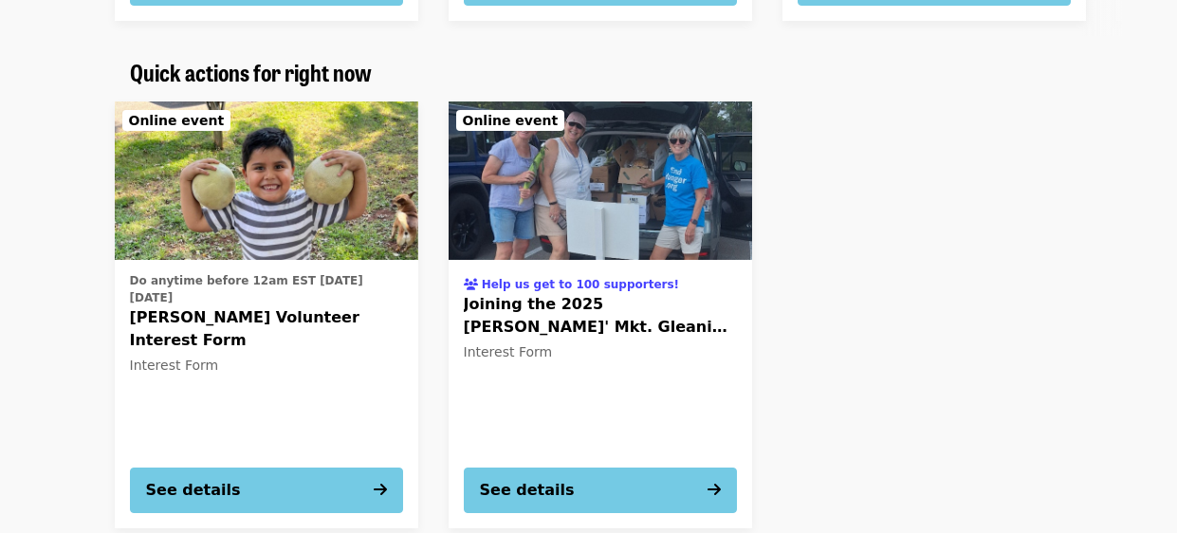
scroll to position [720, 0]
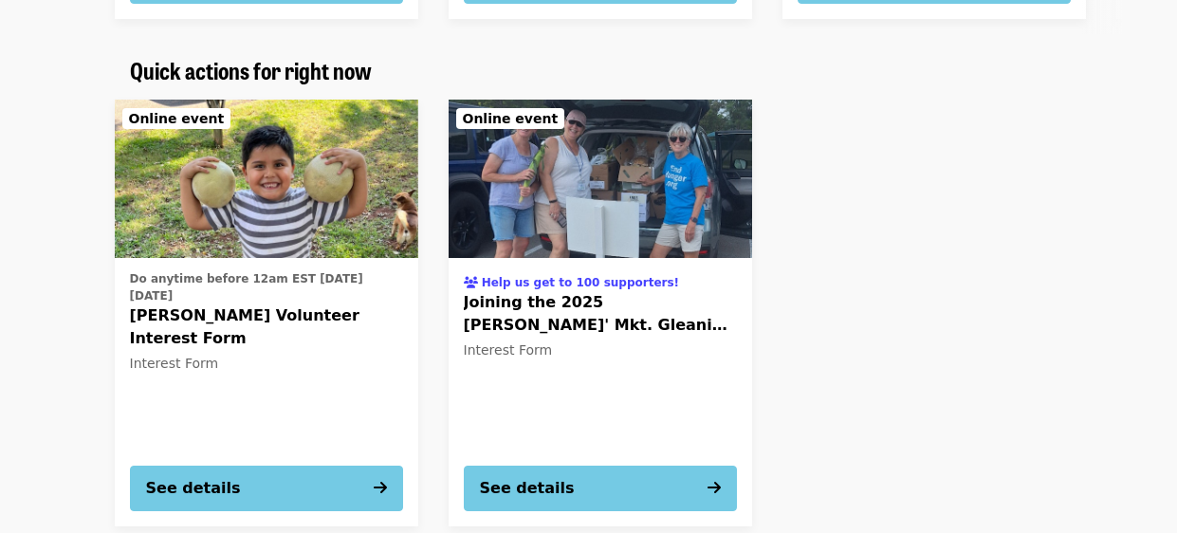
click at [267, 309] on span "[PERSON_NAME] Volunteer Interest Form" at bounding box center [266, 327] width 273 height 46
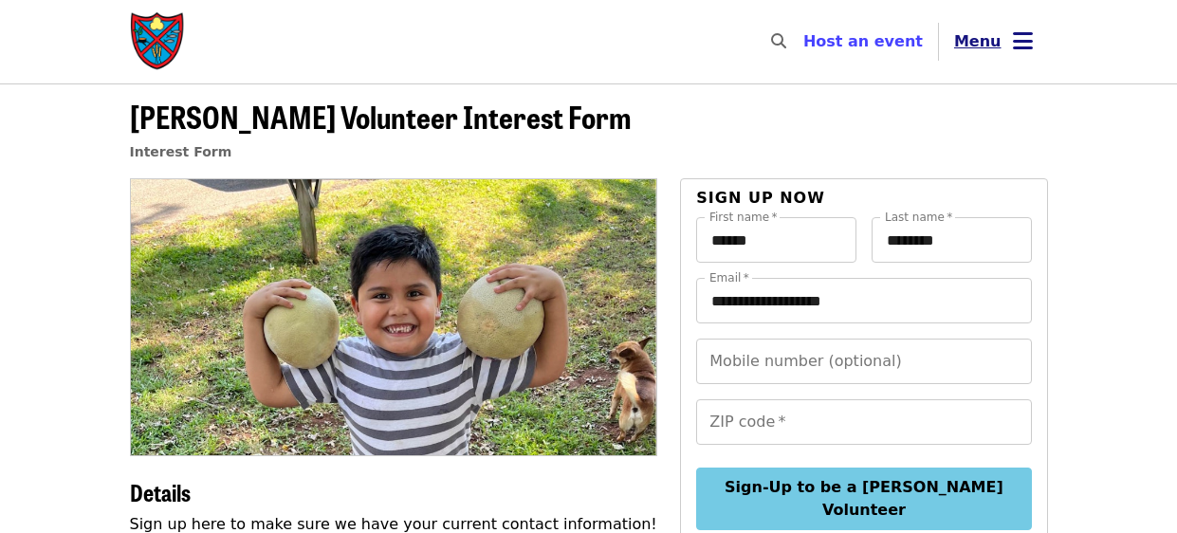
click at [1027, 35] on icon "bars icon" at bounding box center [1023, 40] width 20 height 27
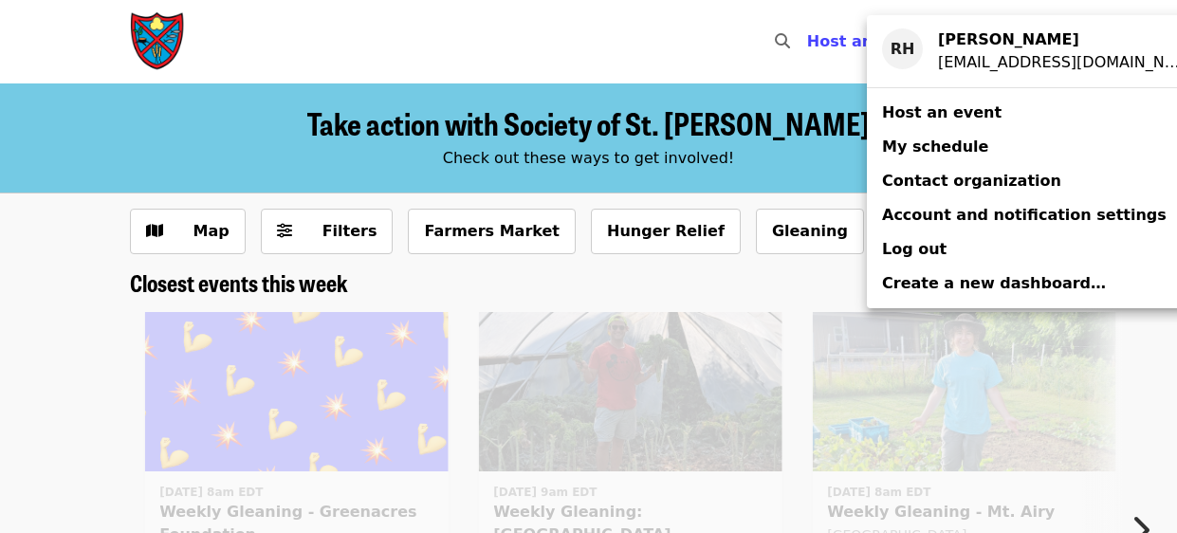
scroll to position [720, 0]
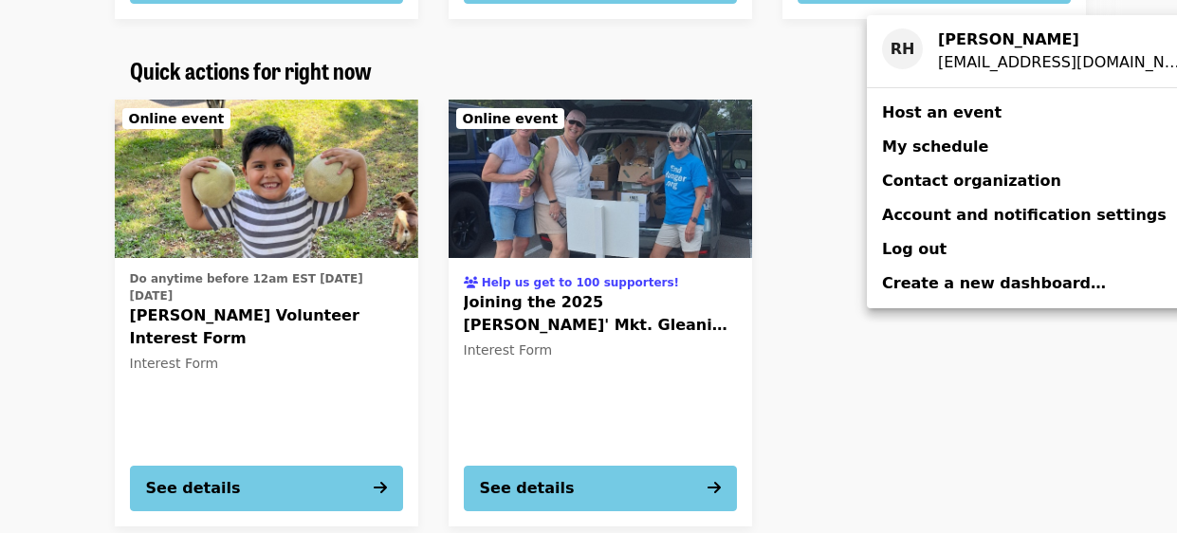
click at [818, 294] on div "Account menu" at bounding box center [588, 266] width 1177 height 533
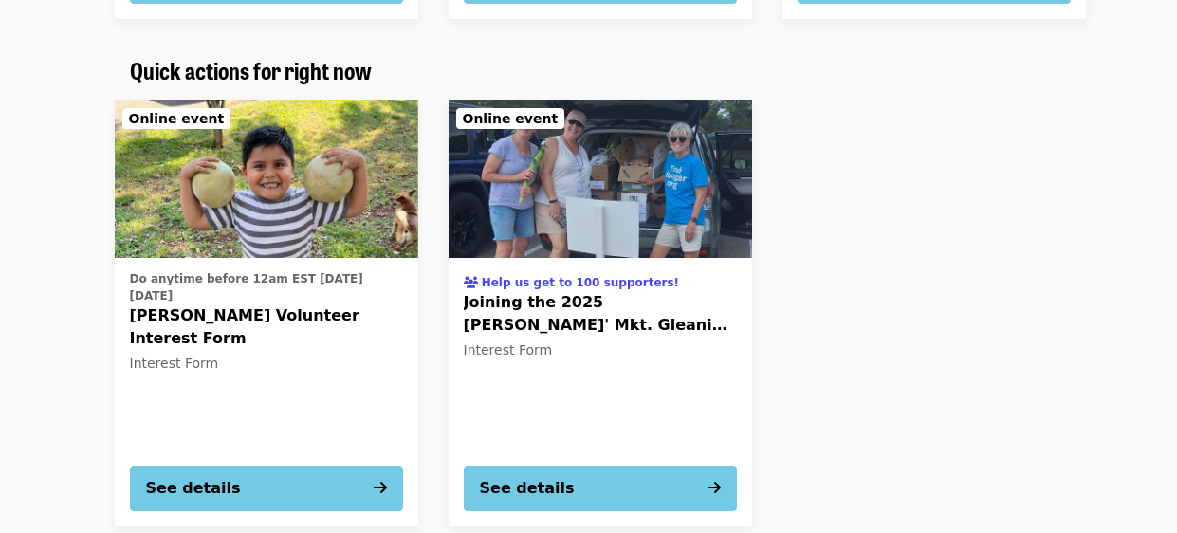
scroll to position [0, 0]
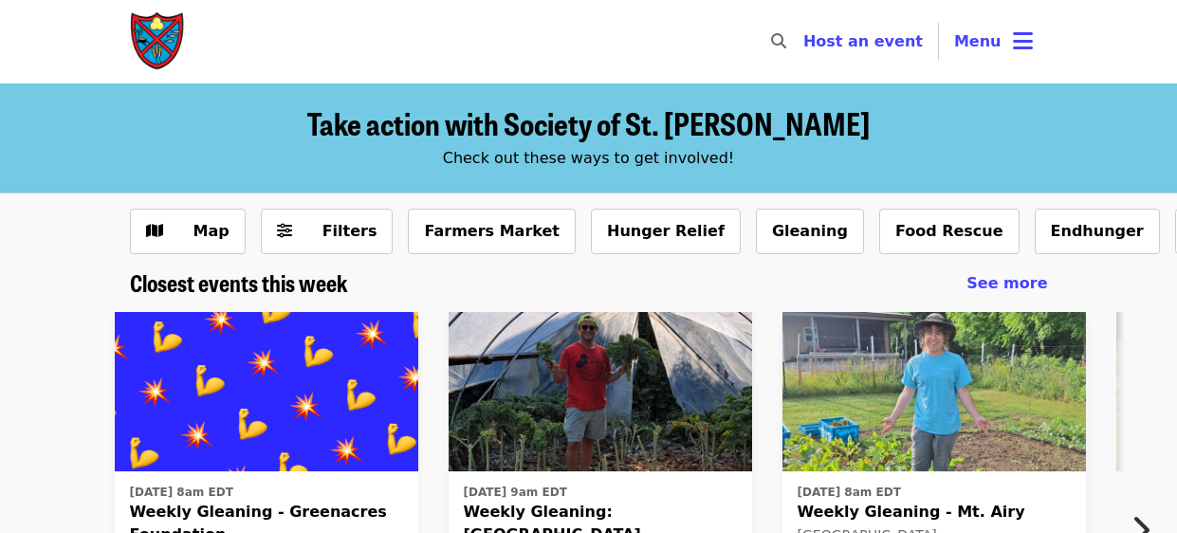
click at [860, 36] on span "Host an event" at bounding box center [862, 41] width 119 height 18
click at [490, 226] on button "Farmers Market" at bounding box center [492, 232] width 168 height 46
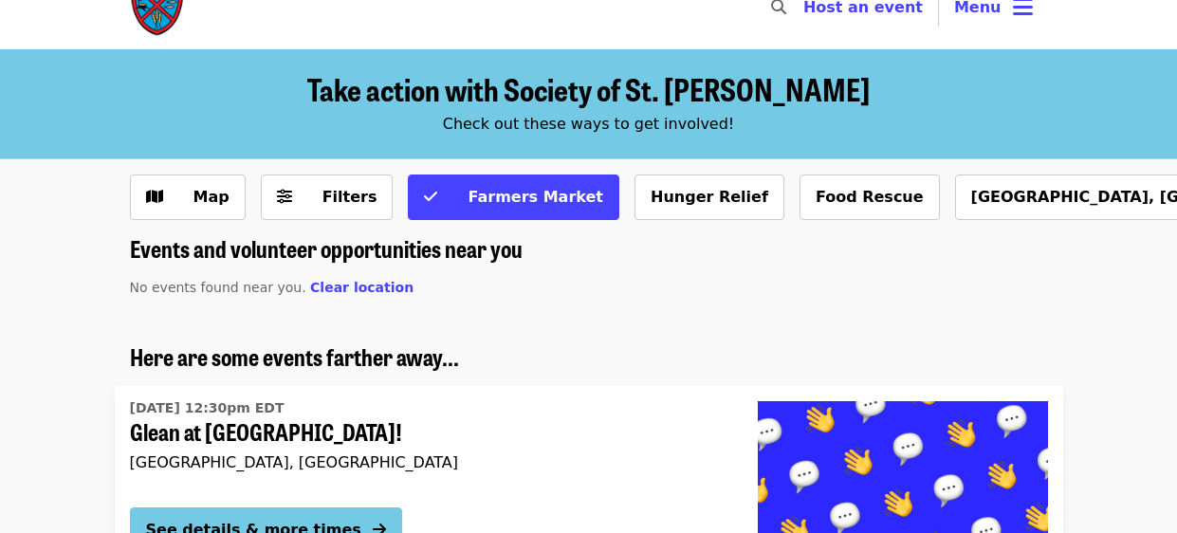
scroll to position [37, 0]
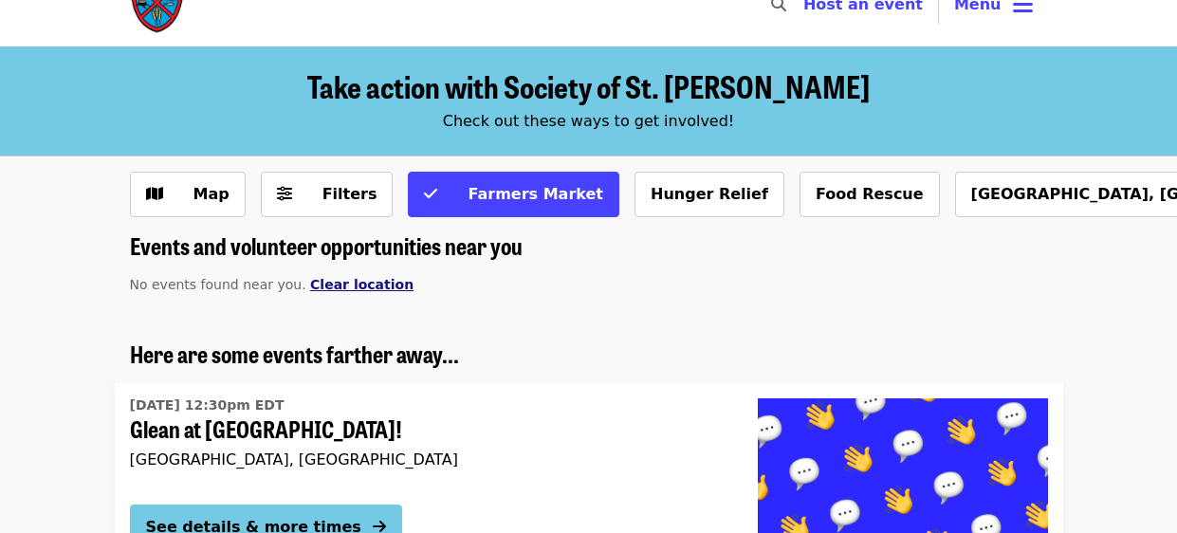
click at [334, 284] on span "Clear location" at bounding box center [361, 284] width 103 height 15
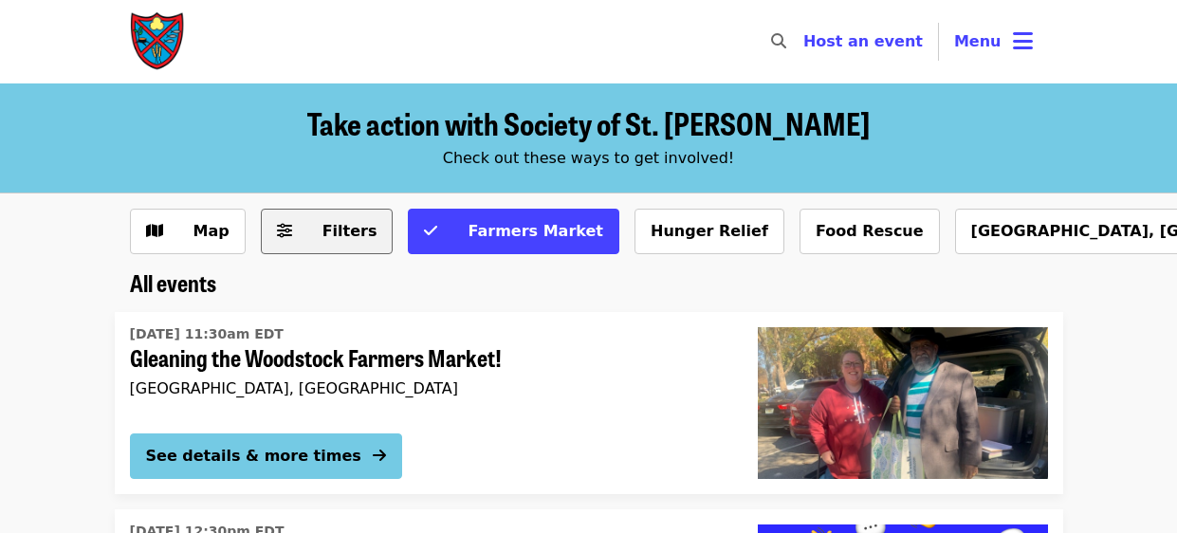
click at [322, 225] on span "Filters" at bounding box center [349, 231] width 55 height 18
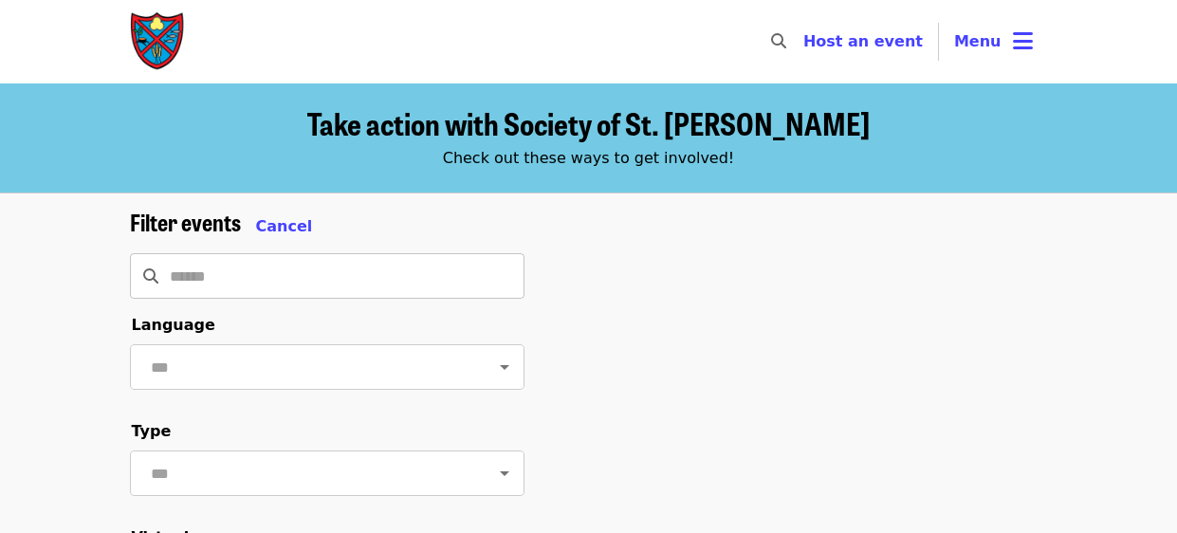
click at [292, 272] on input "Search" at bounding box center [347, 276] width 355 height 46
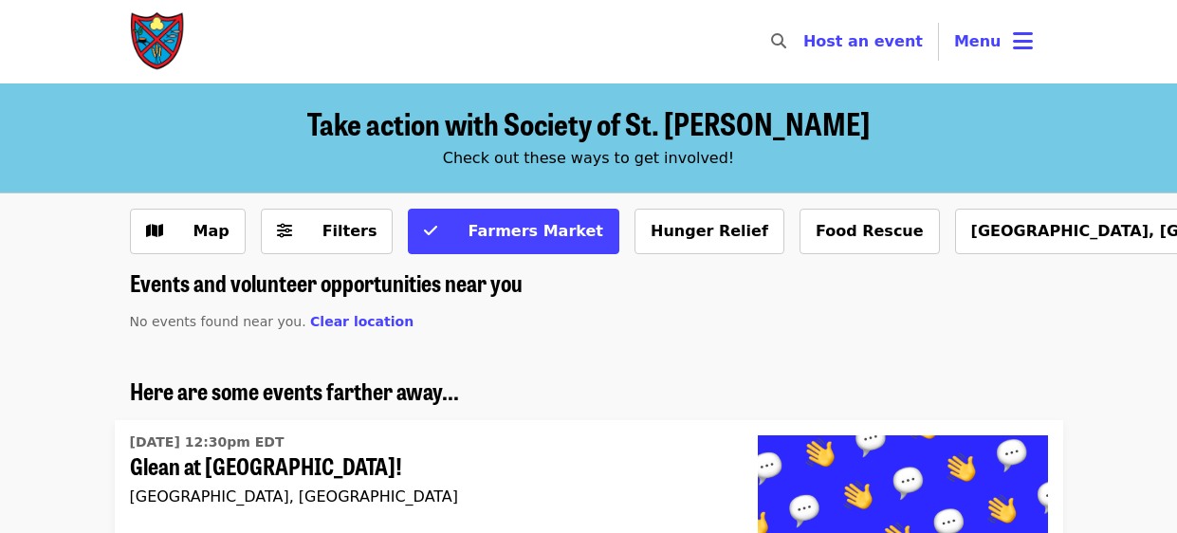
scroll to position [37, 0]
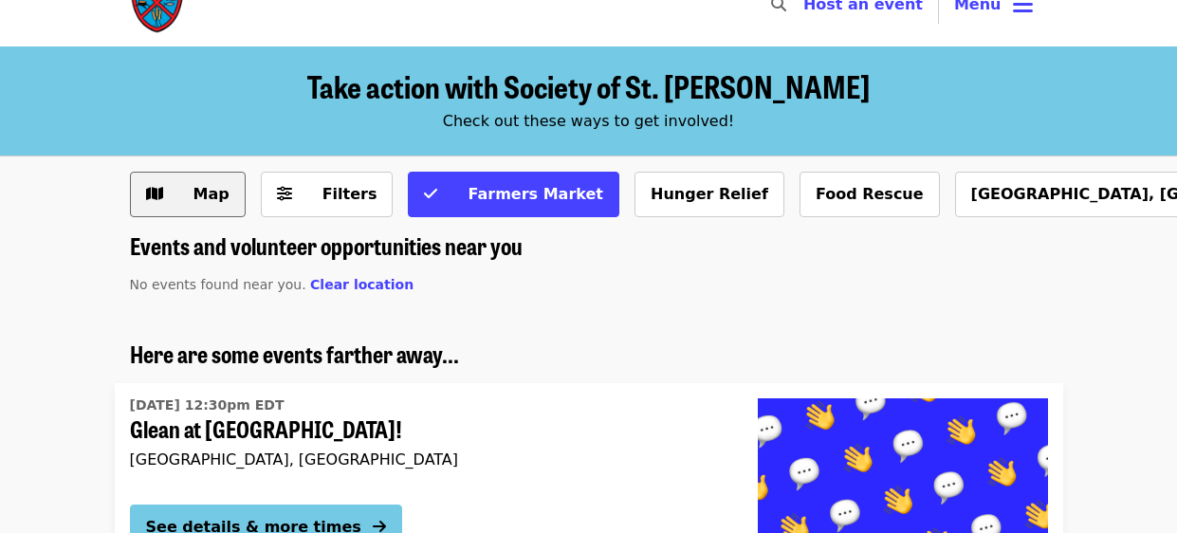
click at [208, 192] on span "Map" at bounding box center [211, 194] width 36 height 18
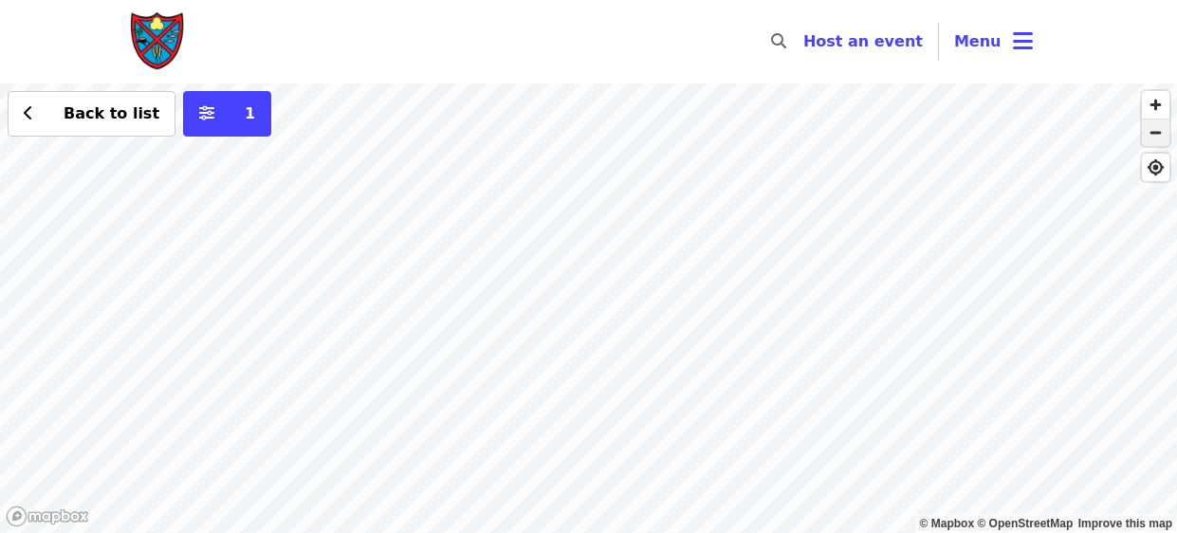
click at [1153, 126] on span "button" at bounding box center [1155, 132] width 27 height 27
click at [1153, 133] on span "button" at bounding box center [1155, 132] width 27 height 27
click at [1153, 114] on span "button" at bounding box center [1155, 104] width 27 height 27
click at [1156, 143] on span "button" at bounding box center [1155, 132] width 27 height 27
click at [532, 222] on div "Back to list 1" at bounding box center [588, 307] width 1177 height 449
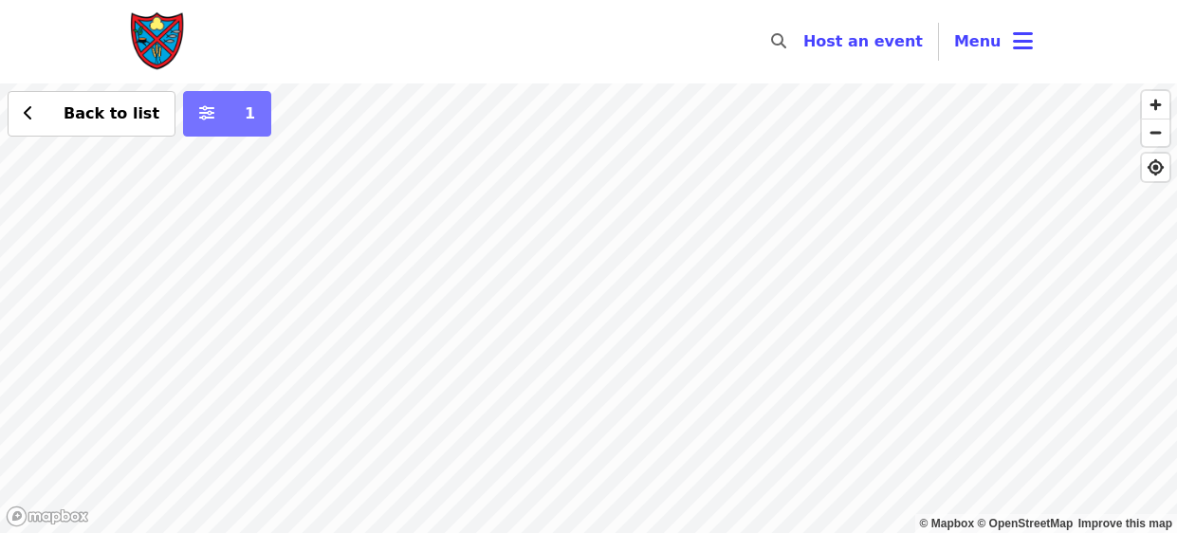
click at [199, 120] on icon "sliders-h icon" at bounding box center [206, 113] width 15 height 18
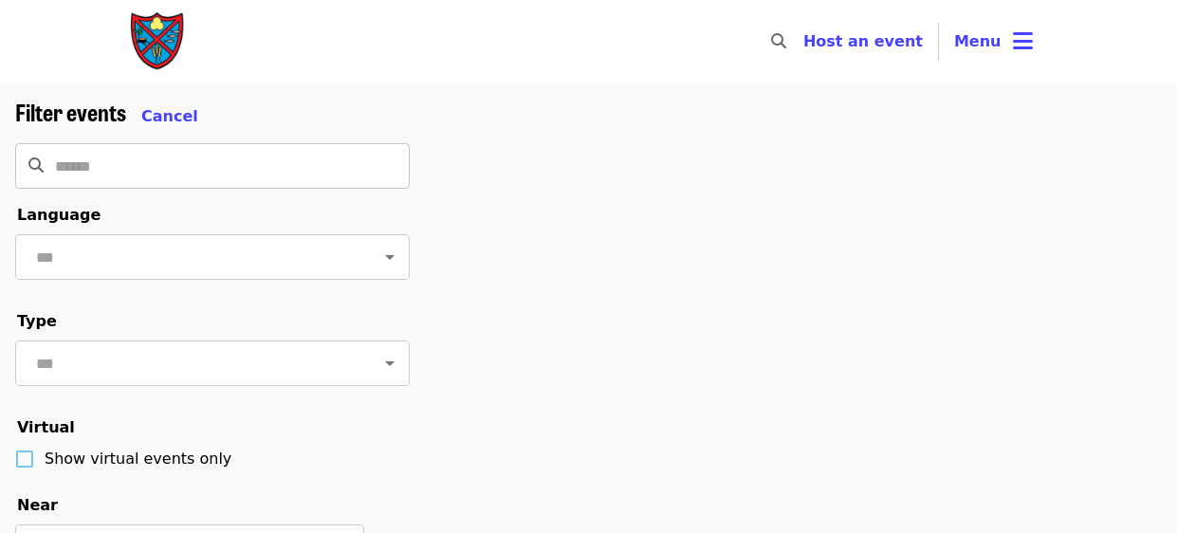
click at [329, 172] on input "Search" at bounding box center [232, 166] width 355 height 46
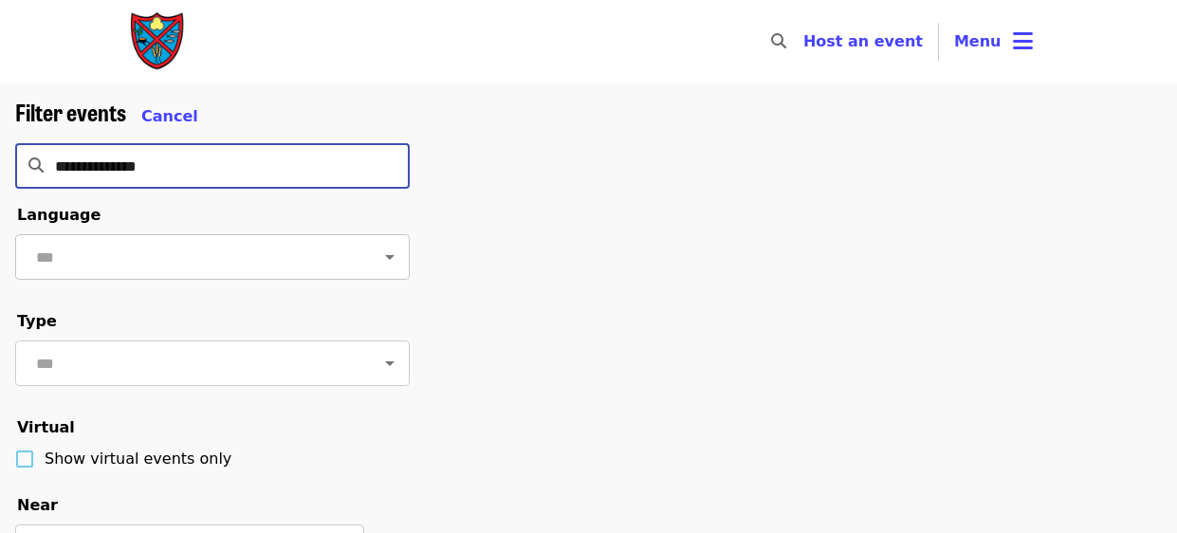
type input "**********"
click at [219, 260] on input "text" at bounding box center [189, 257] width 318 height 36
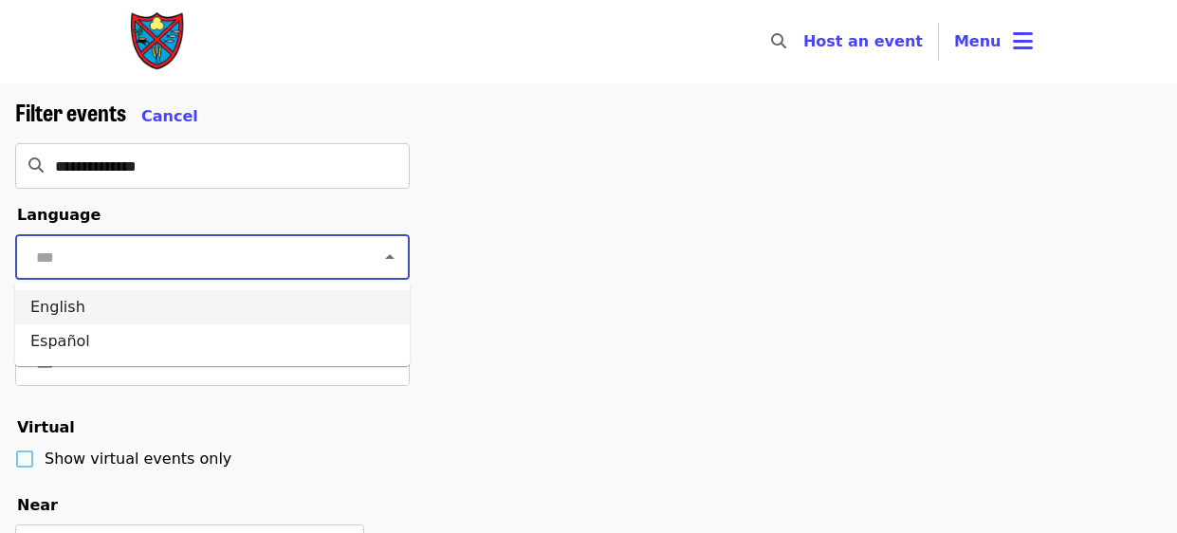
click at [91, 305] on li "English" at bounding box center [212, 307] width 394 height 34
type input "*******"
click at [75, 361] on input "text" at bounding box center [189, 363] width 318 height 36
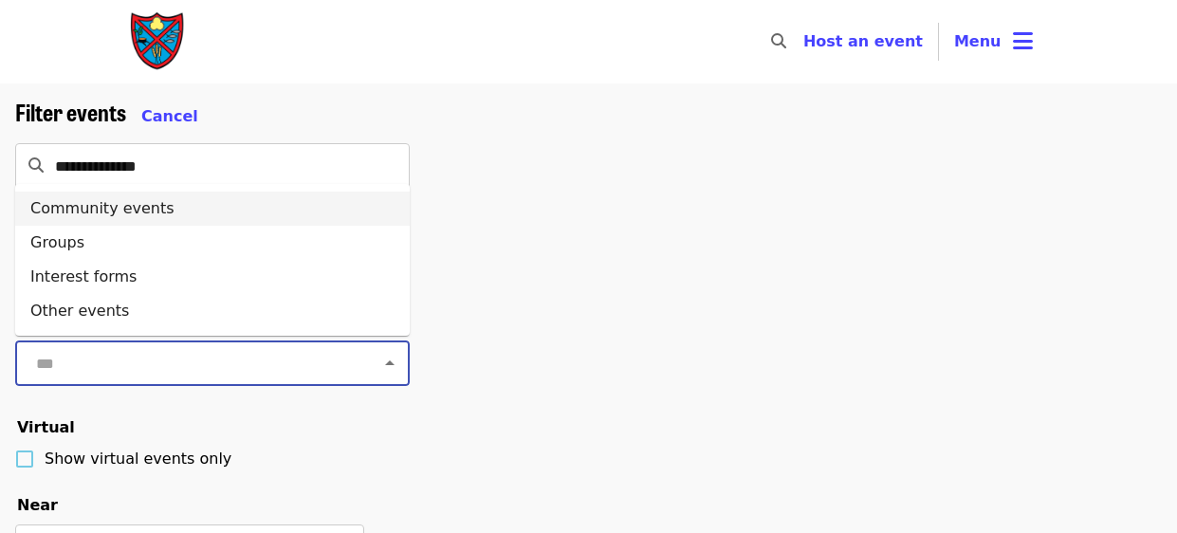
click at [129, 204] on li "Community events" at bounding box center [212, 209] width 394 height 34
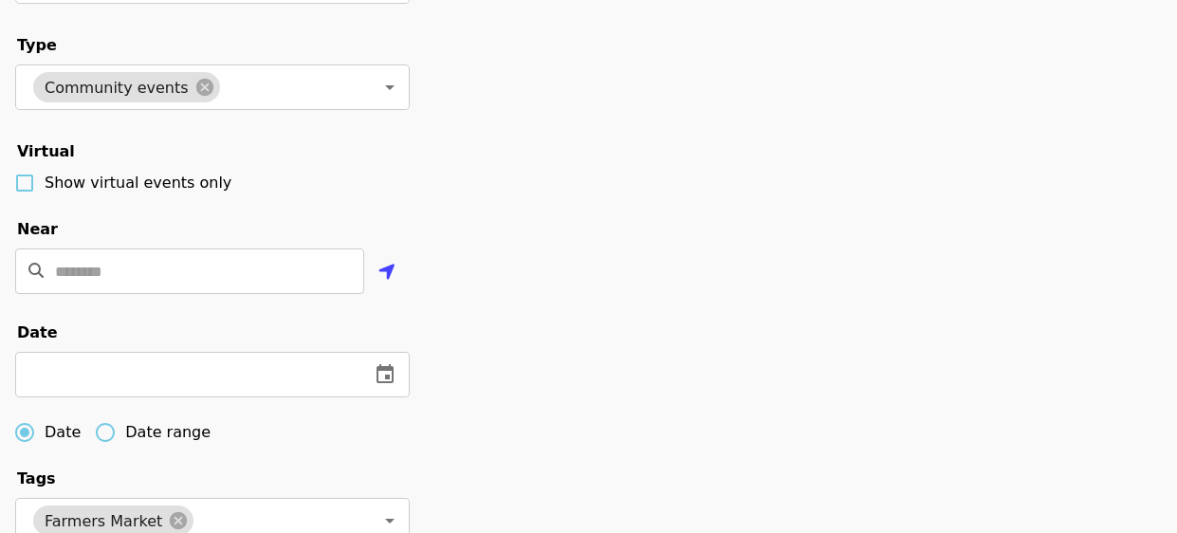
scroll to position [302, 0]
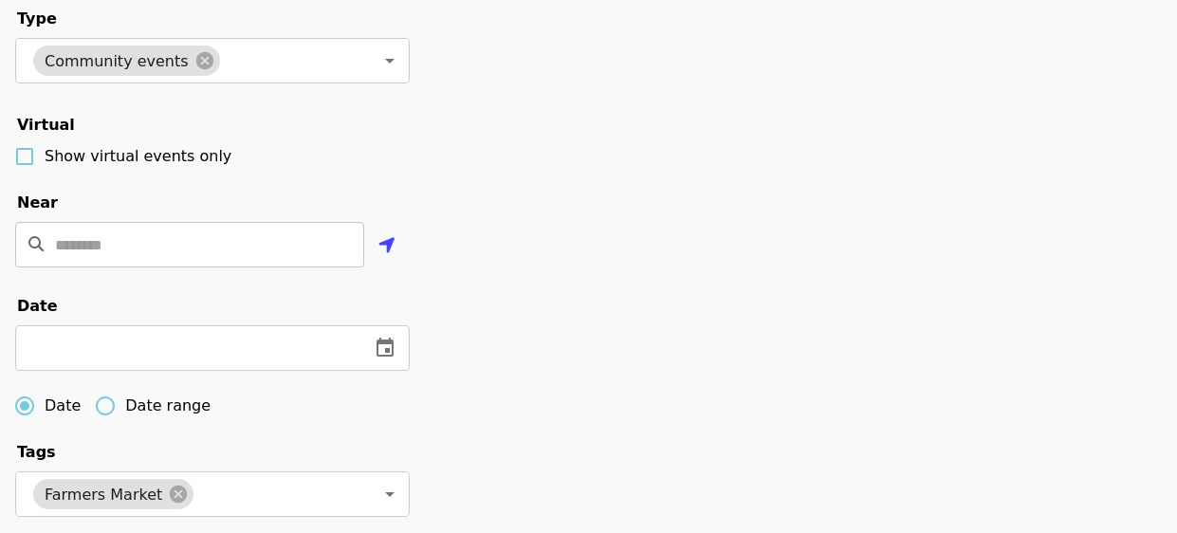
click at [297, 235] on input "Location" at bounding box center [209, 245] width 309 height 46
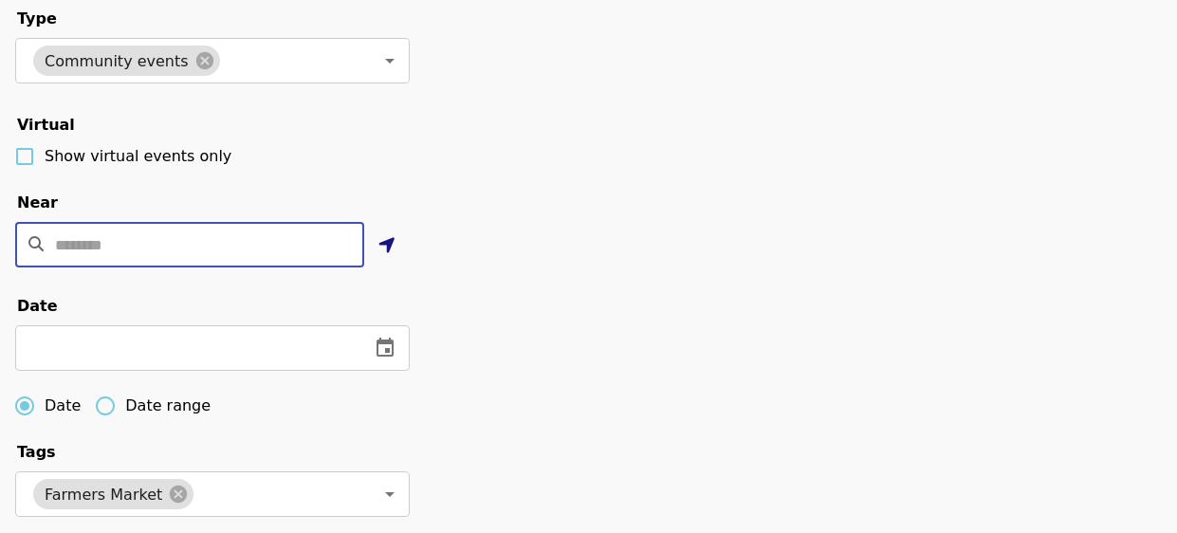
click at [387, 240] on icon "location-arrow icon" at bounding box center [386, 245] width 17 height 23
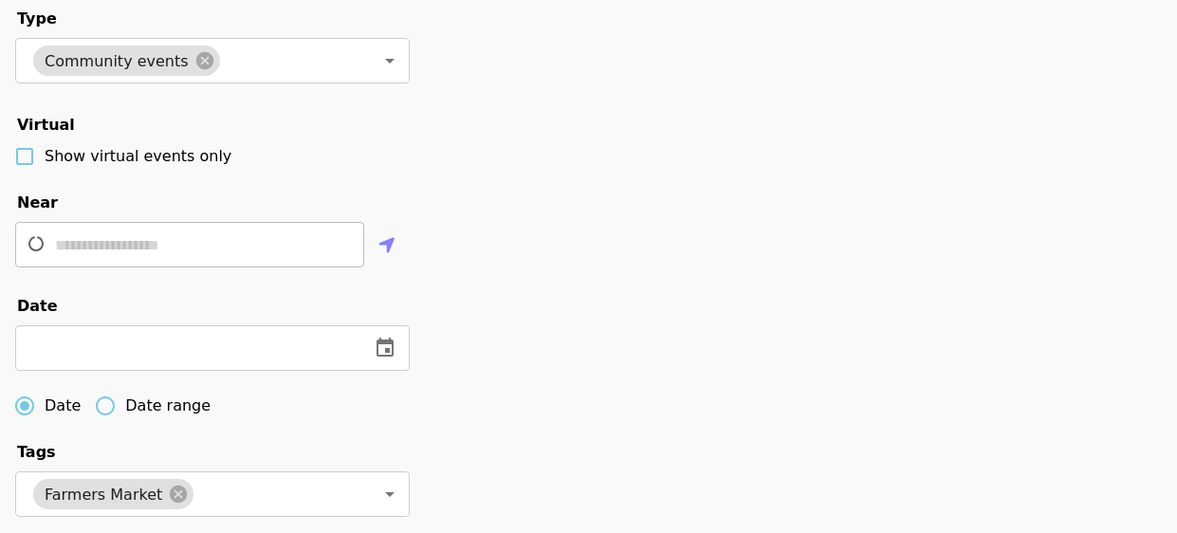
click at [488, 172] on div "**********" at bounding box center [588, 317] width 1177 height 1072
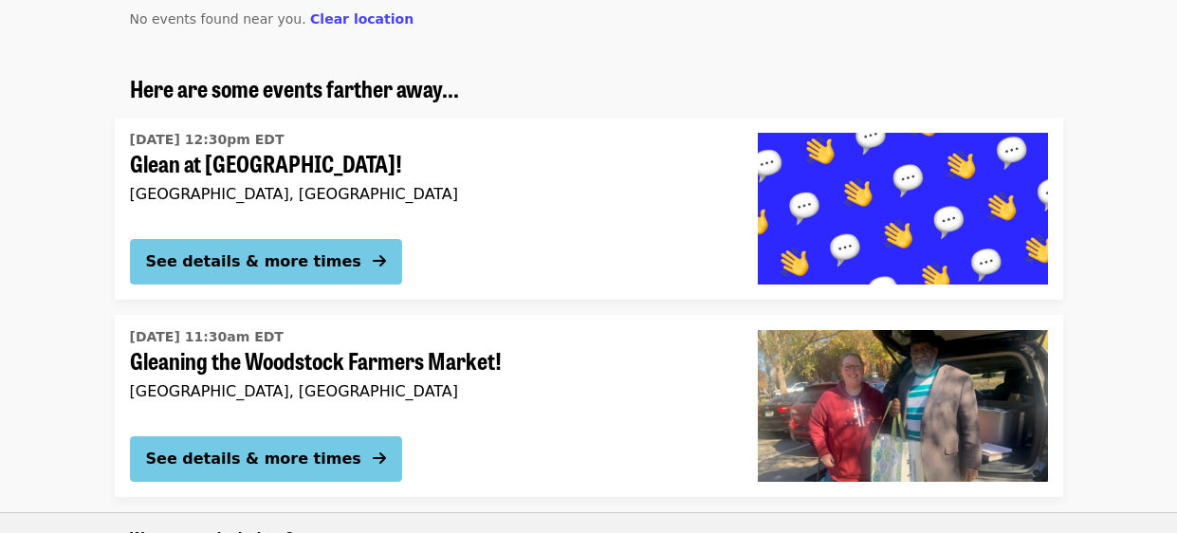
scroll to position [37, 0]
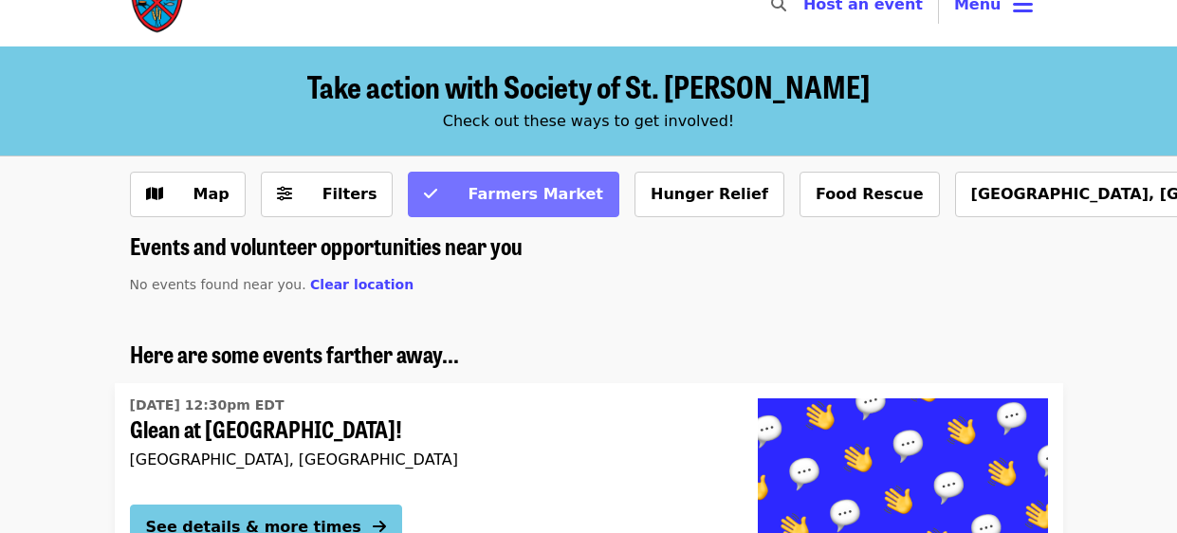
click at [494, 204] on span "Farmers Market" at bounding box center [526, 194] width 155 height 23
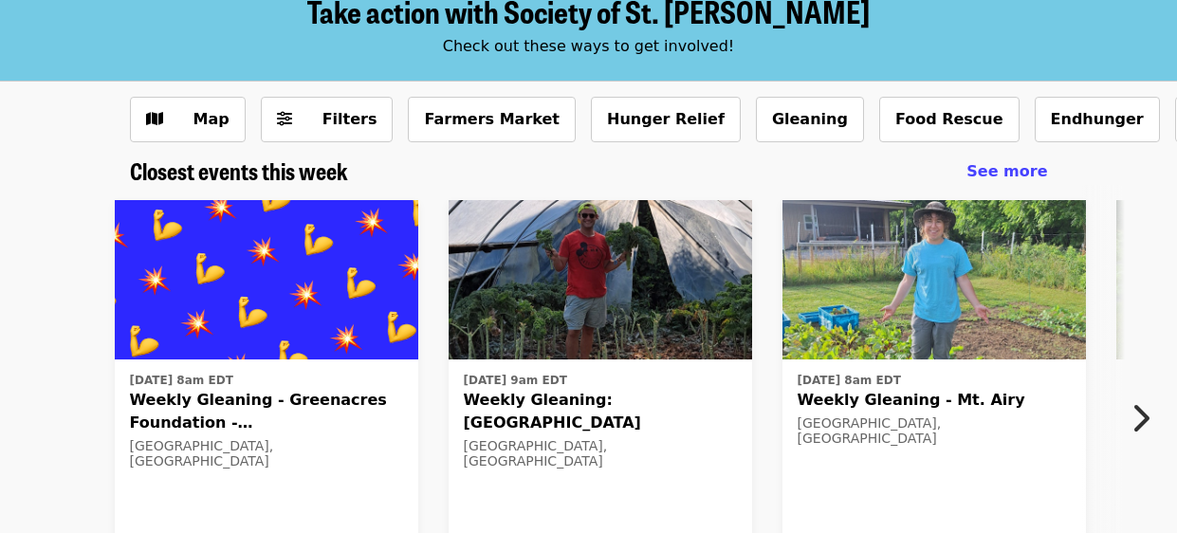
scroll to position [113, 0]
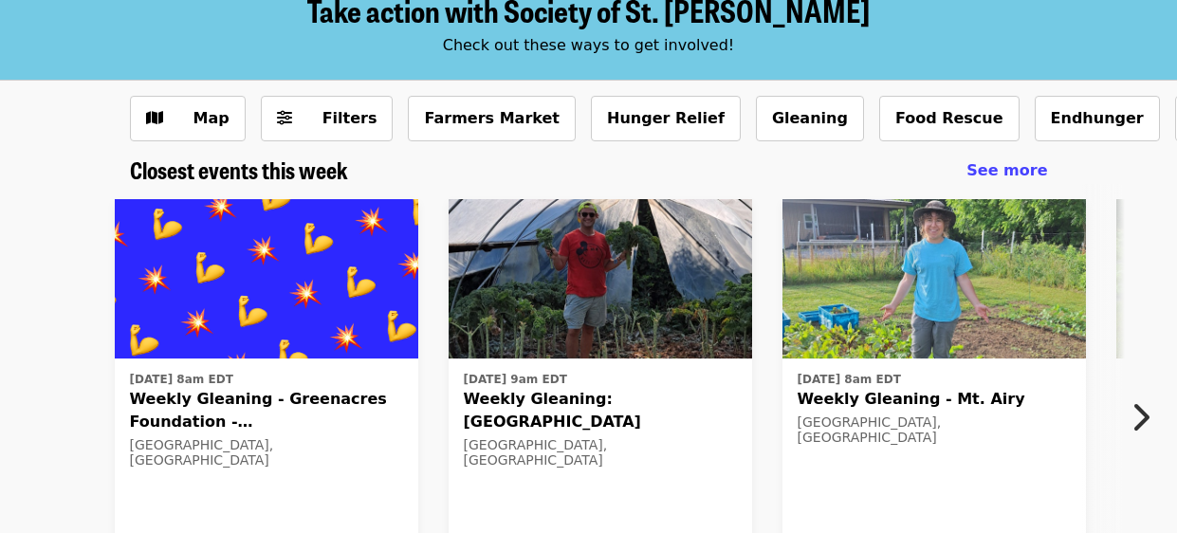
click at [1140, 414] on icon "chevron-right icon" at bounding box center [1139, 417] width 19 height 36
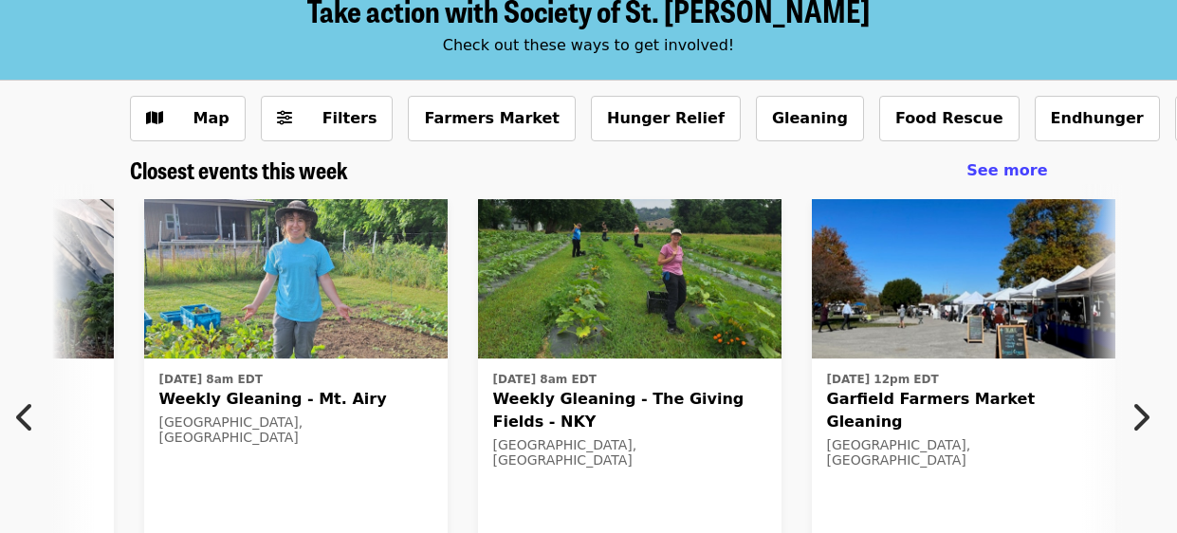
scroll to position [0, 687]
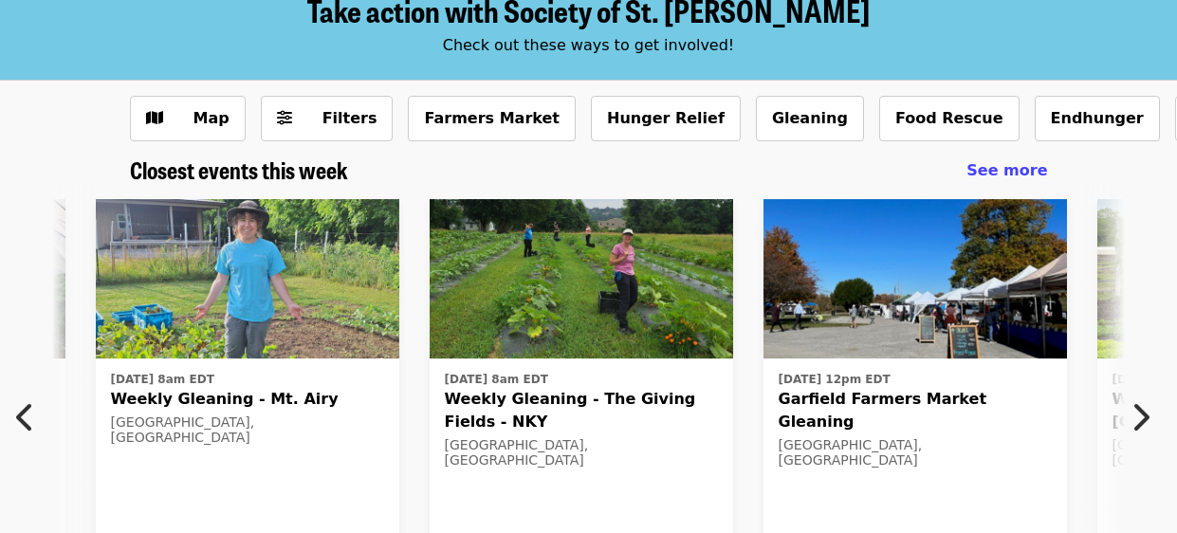
click at [1140, 414] on icon "chevron-right icon" at bounding box center [1139, 417] width 19 height 36
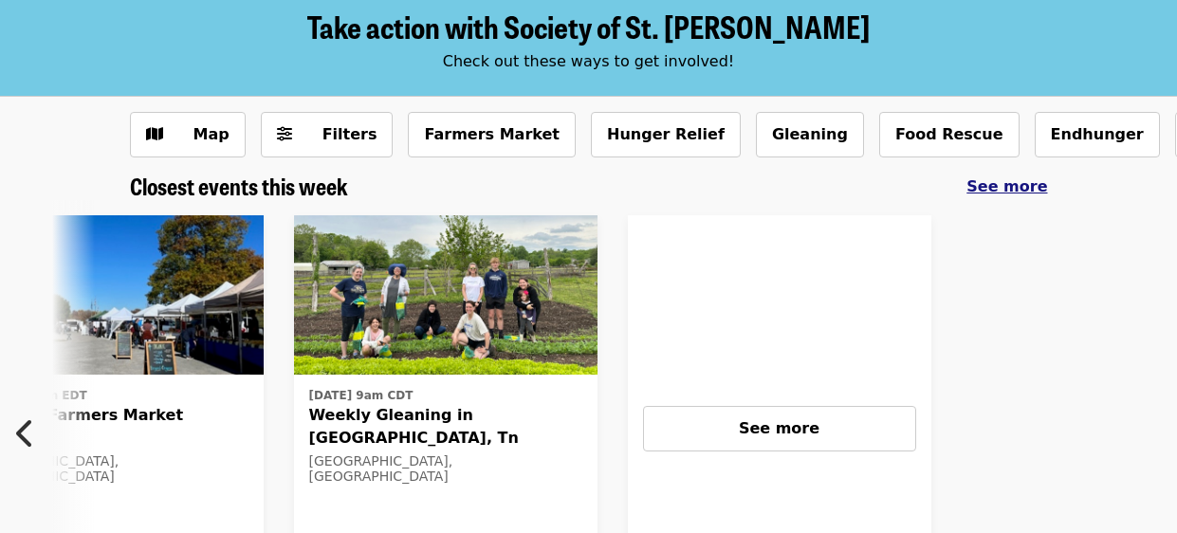
scroll to position [113, 0]
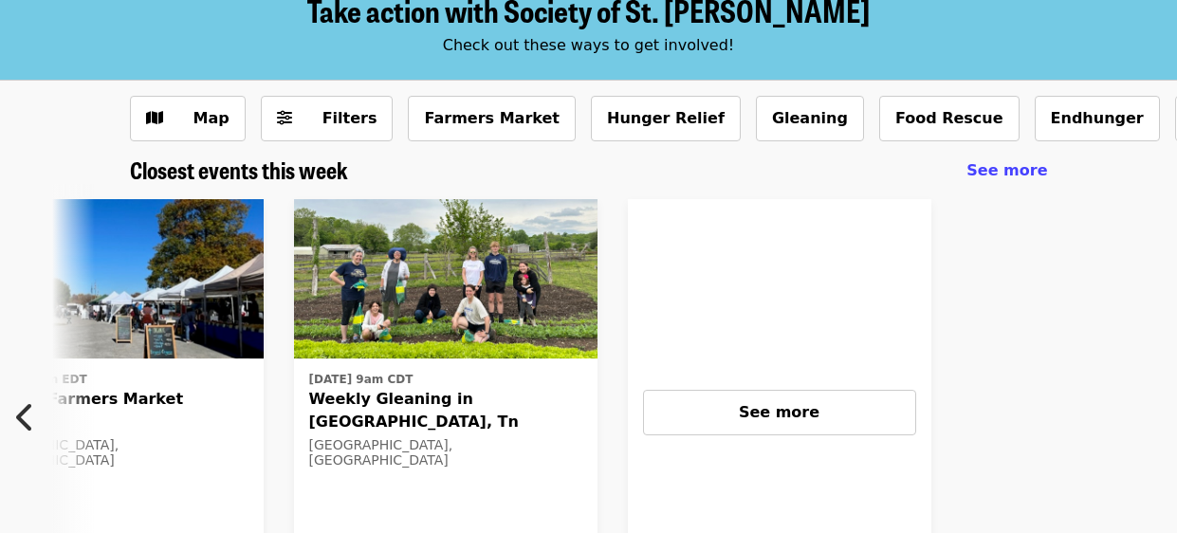
click at [23, 416] on icon "chevron-left icon" at bounding box center [25, 417] width 19 height 36
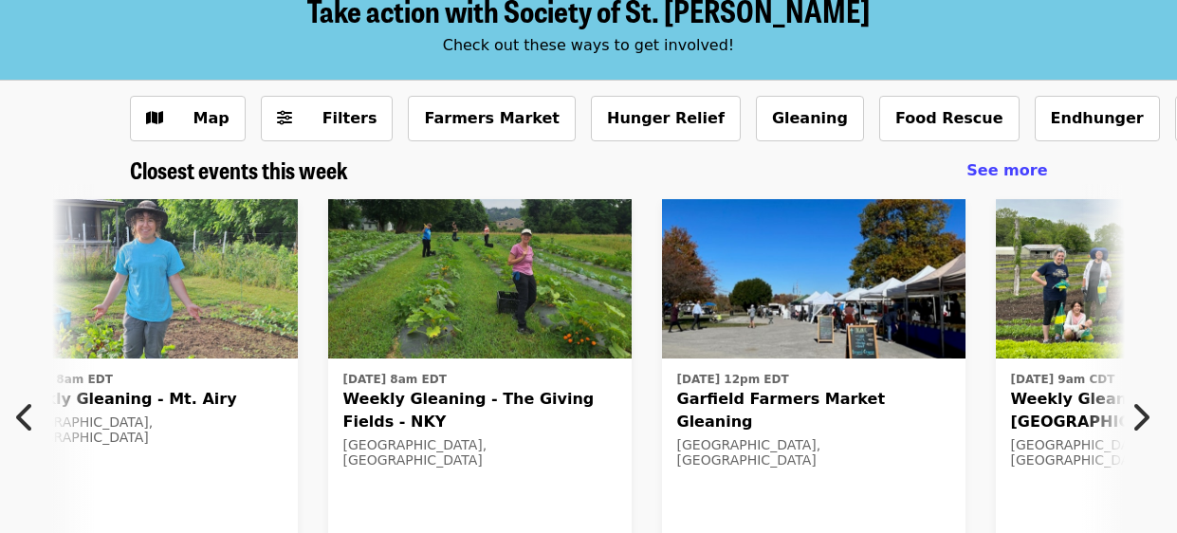
scroll to position [0, 687]
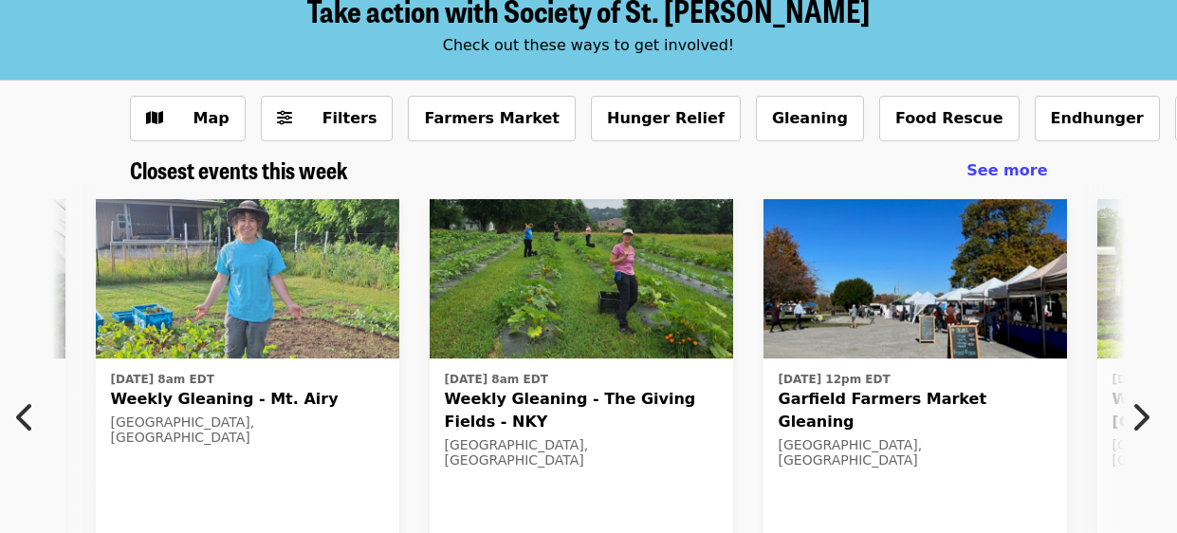
click at [23, 416] on icon "chevron-left icon" at bounding box center [25, 417] width 19 height 36
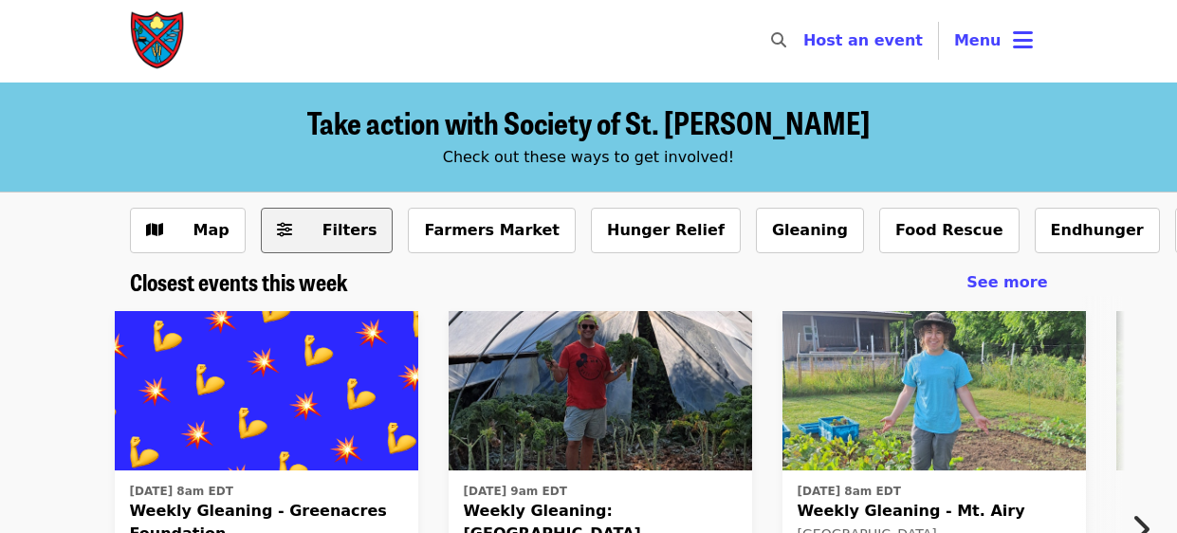
scroll to position [0, 0]
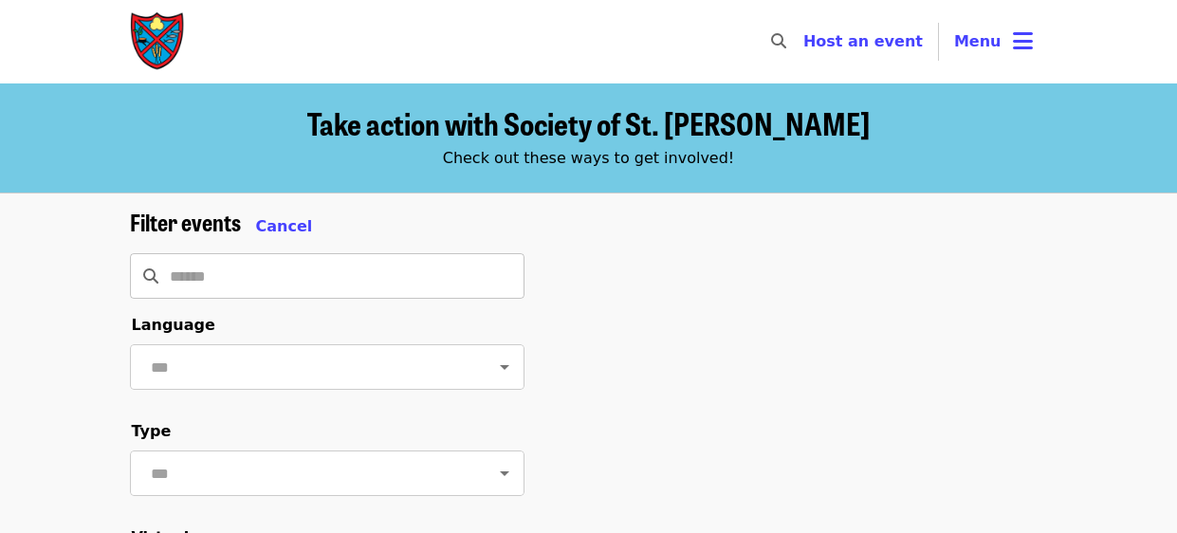
click at [339, 285] on input "Search" at bounding box center [347, 276] width 355 height 46
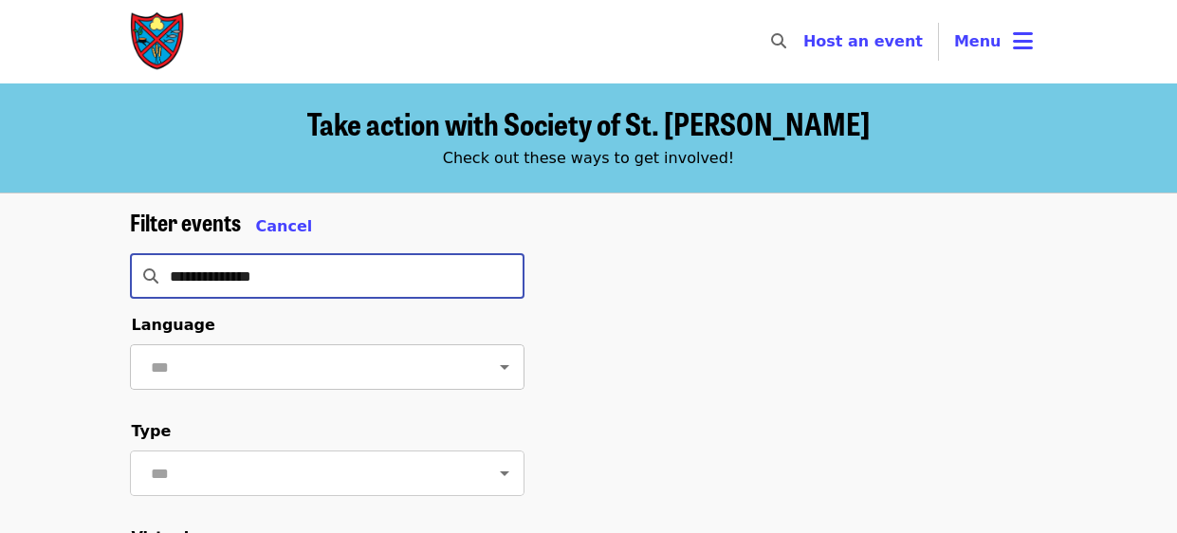
type input "**********"
click at [274, 362] on input "text" at bounding box center [304, 367] width 318 height 36
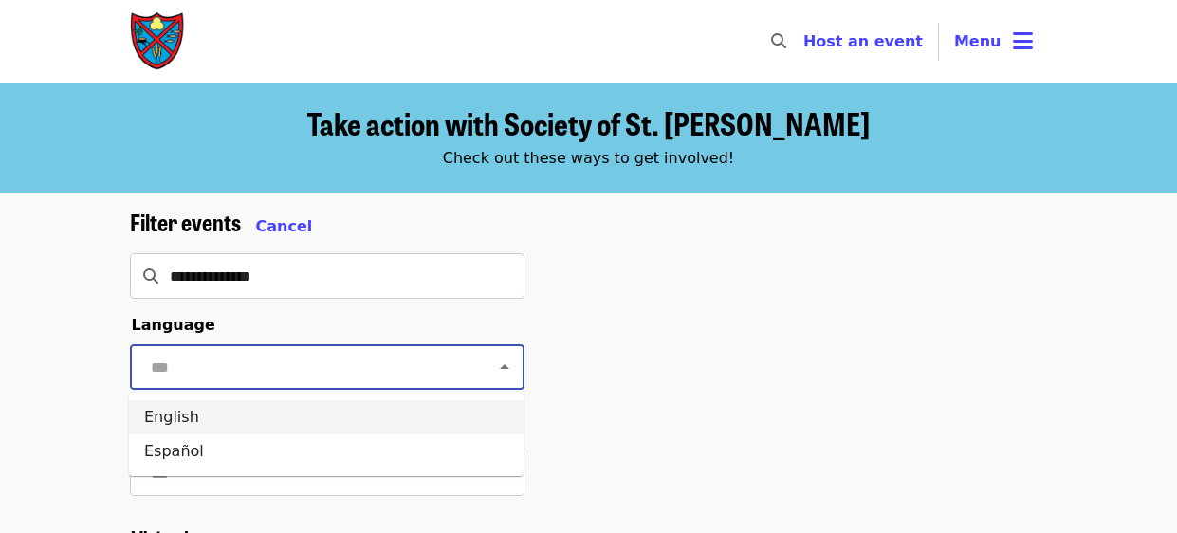
click at [183, 412] on li "English" at bounding box center [326, 417] width 394 height 34
type input "*******"
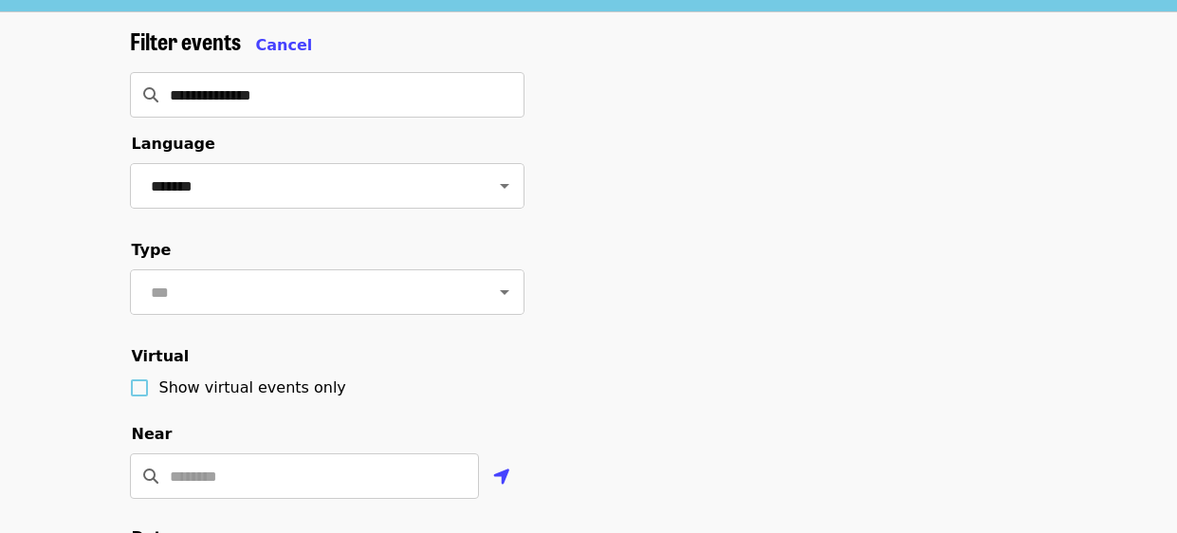
scroll to position [227, 0]
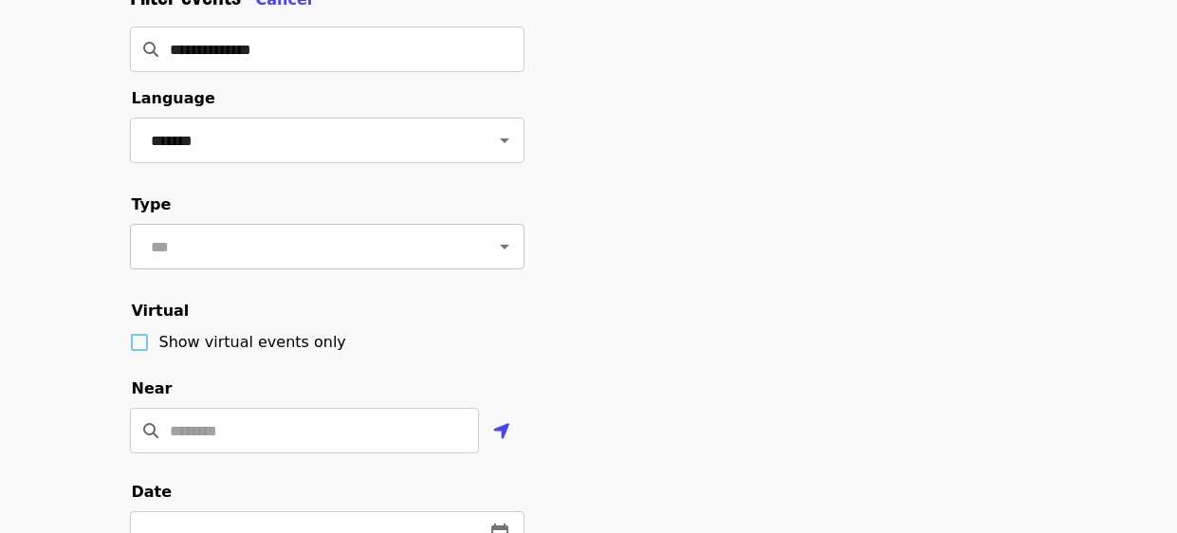
click at [366, 254] on input "text" at bounding box center [304, 247] width 318 height 36
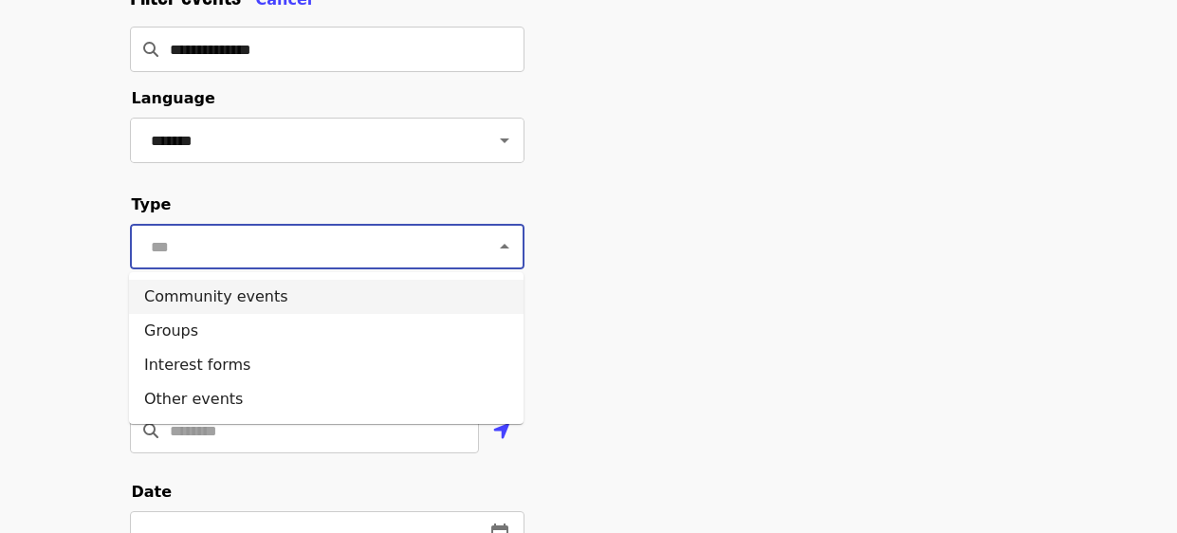
click at [262, 292] on li "Community events" at bounding box center [326, 297] width 394 height 34
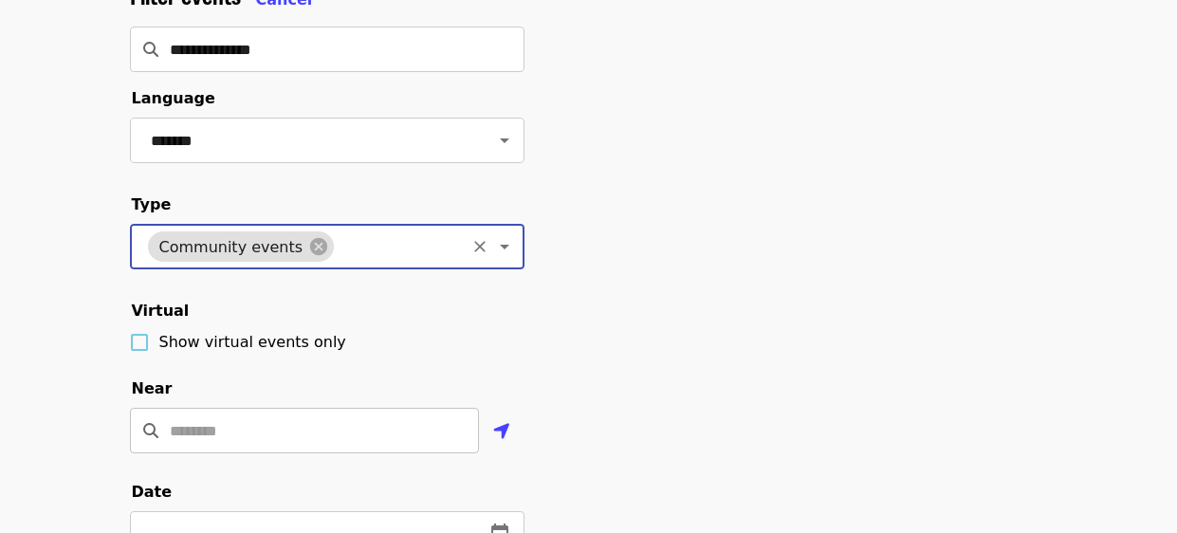
click at [311, 428] on input "Location" at bounding box center [324, 431] width 309 height 46
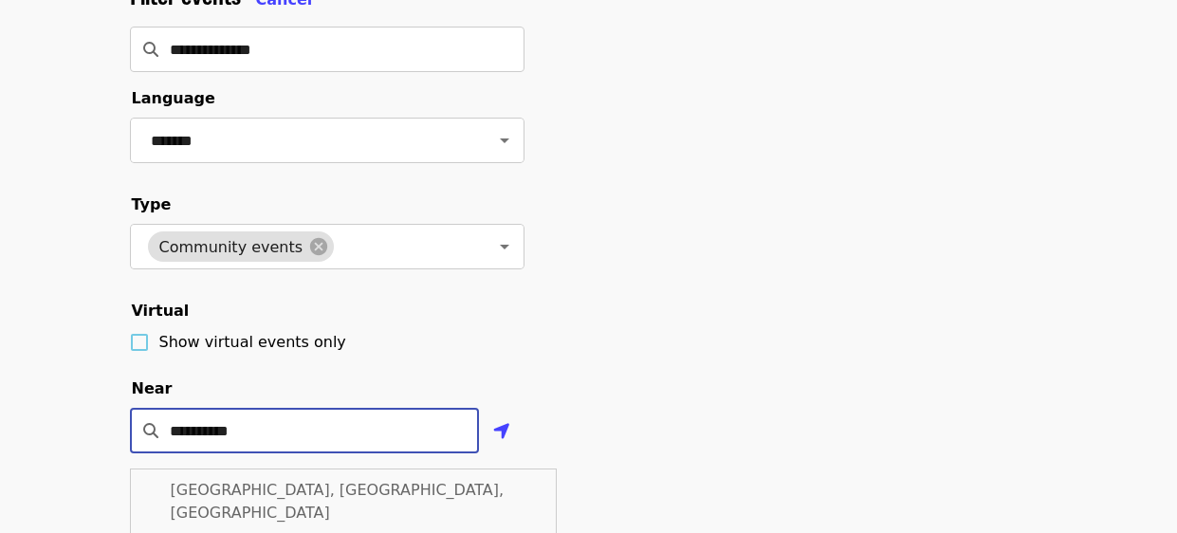
click at [285, 484] on span "[GEOGRAPHIC_DATA], [GEOGRAPHIC_DATA], [GEOGRAPHIC_DATA]" at bounding box center [338, 501] width 334 height 41
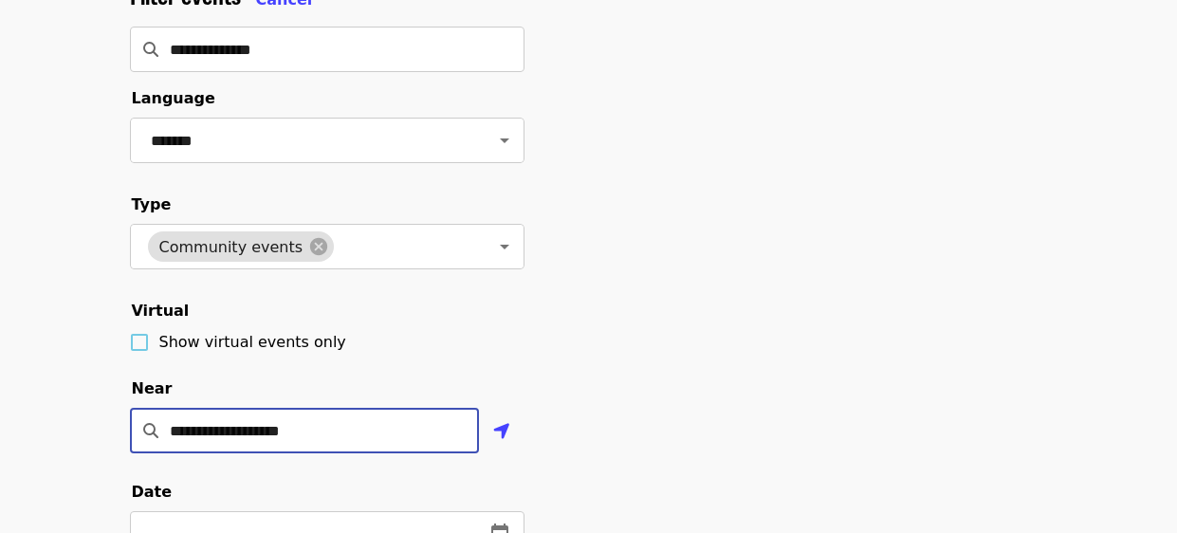
type input "**********"
click at [82, 431] on div "**********" at bounding box center [588, 503] width 1177 height 1072
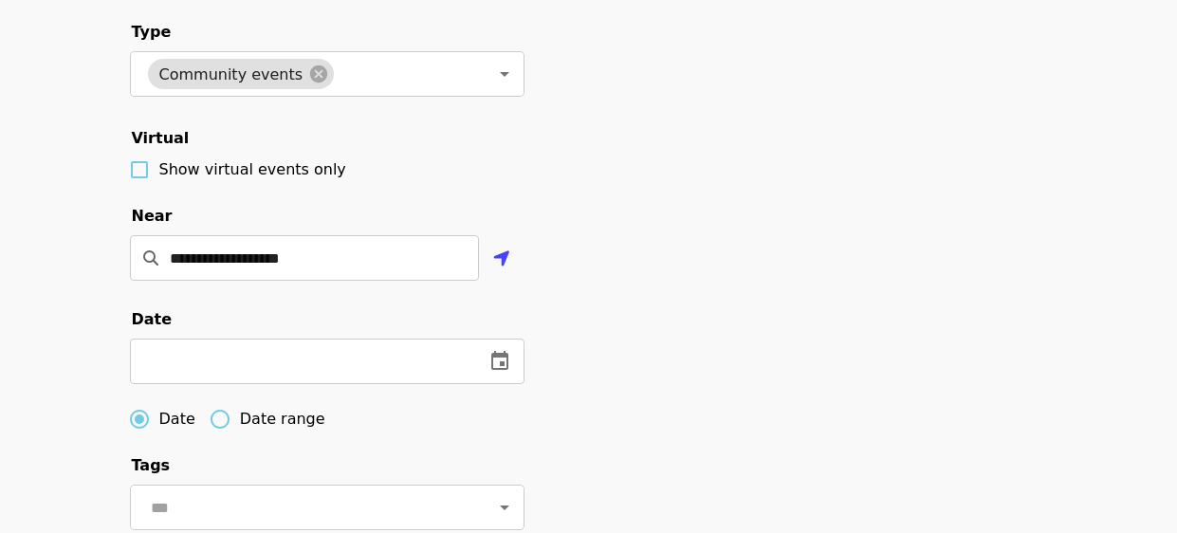
scroll to position [416, 0]
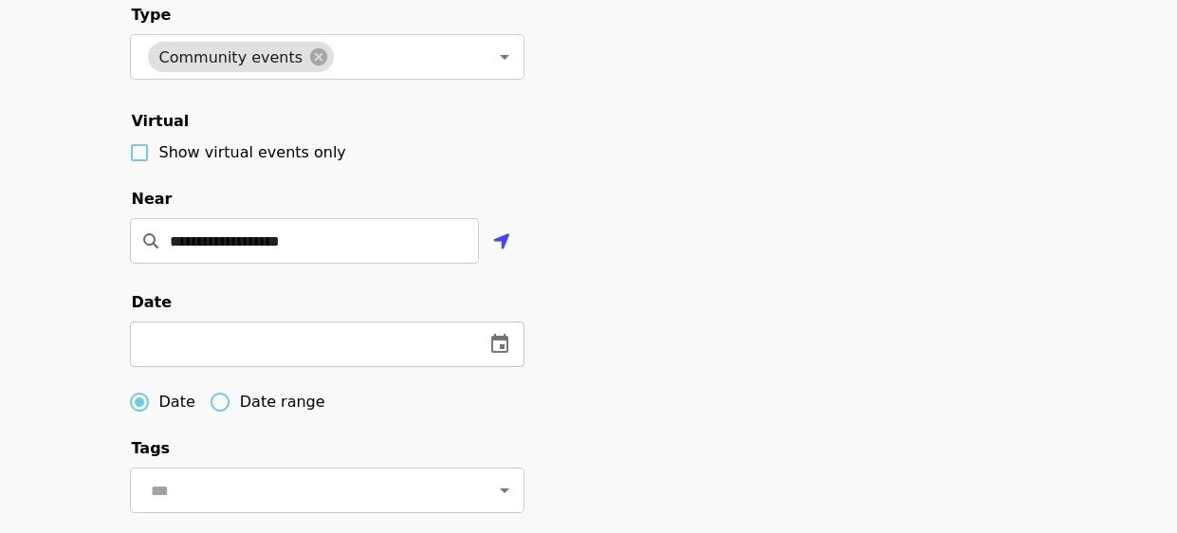
click at [196, 323] on input "text" at bounding box center [299, 344] width 339 height 46
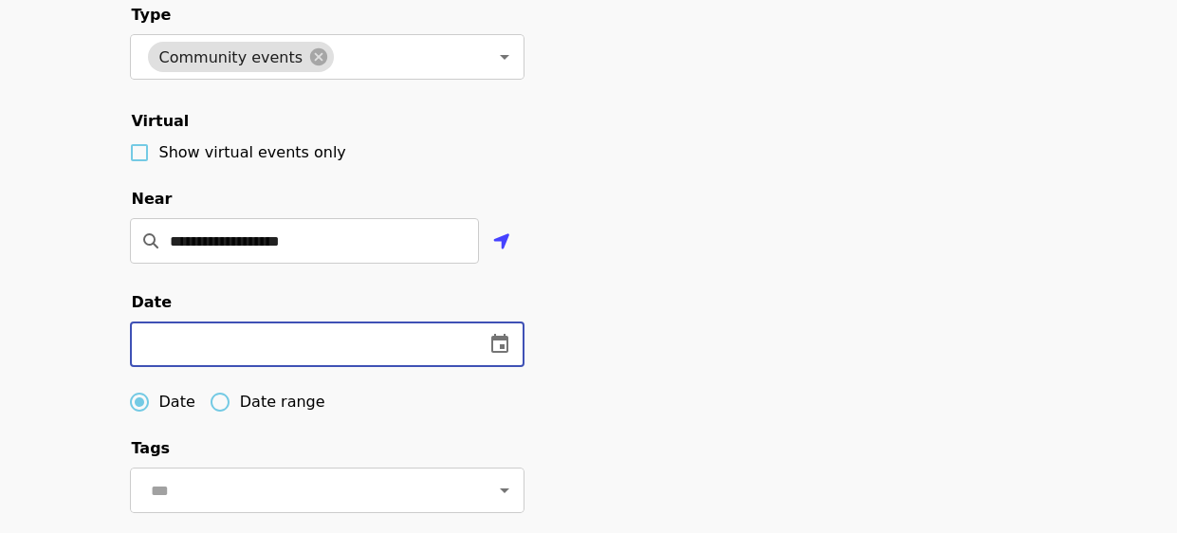
click at [503, 351] on icon "change date" at bounding box center [499, 343] width 17 height 19
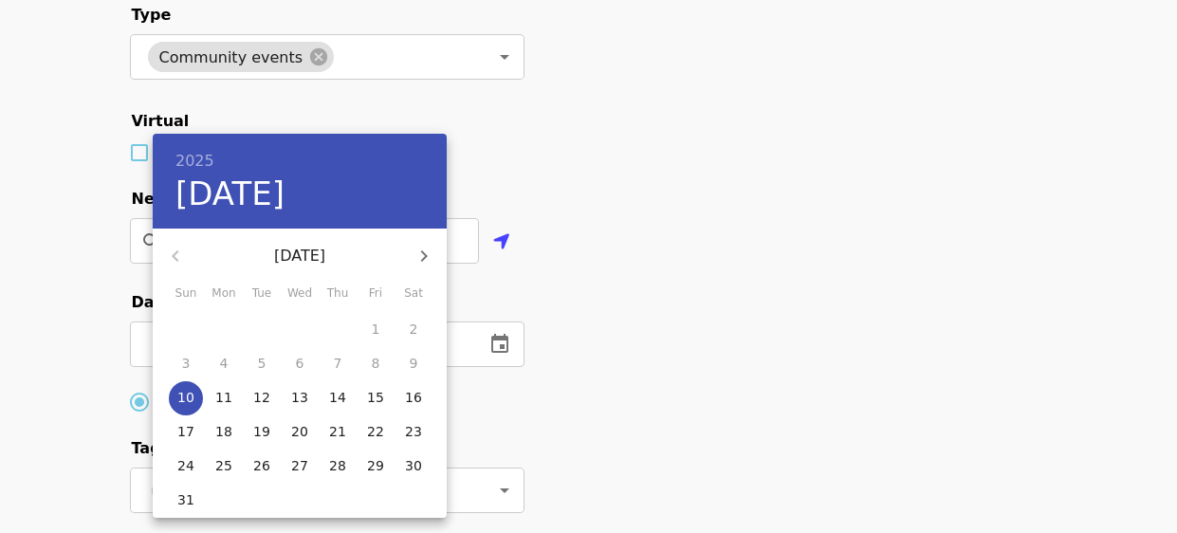
click at [192, 399] on p "10" at bounding box center [185, 397] width 17 height 19
type input "**********"
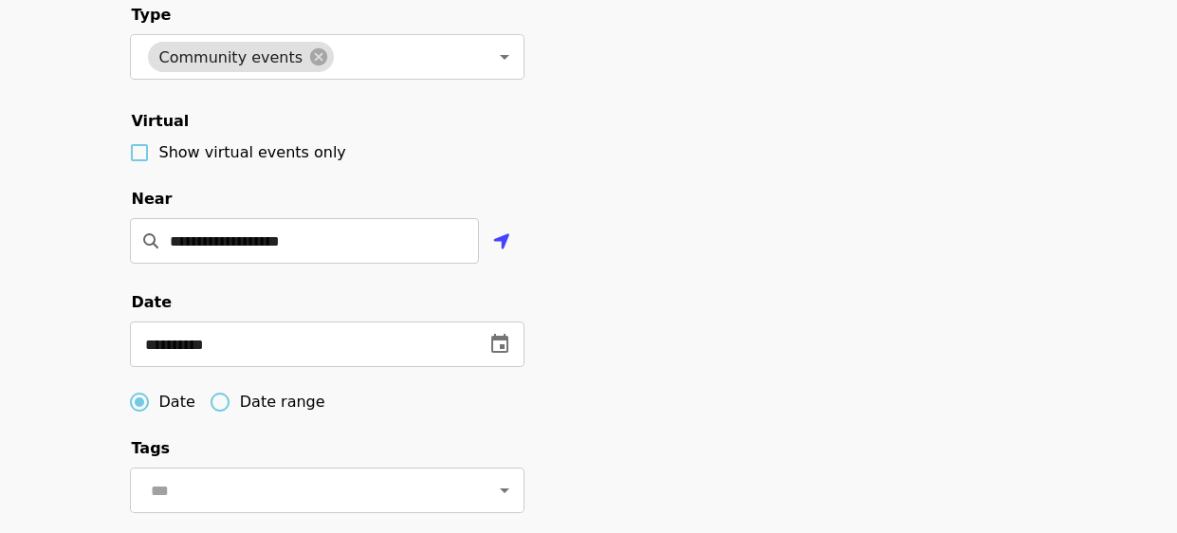
click at [82, 404] on div "**********" at bounding box center [588, 313] width 1177 height 1072
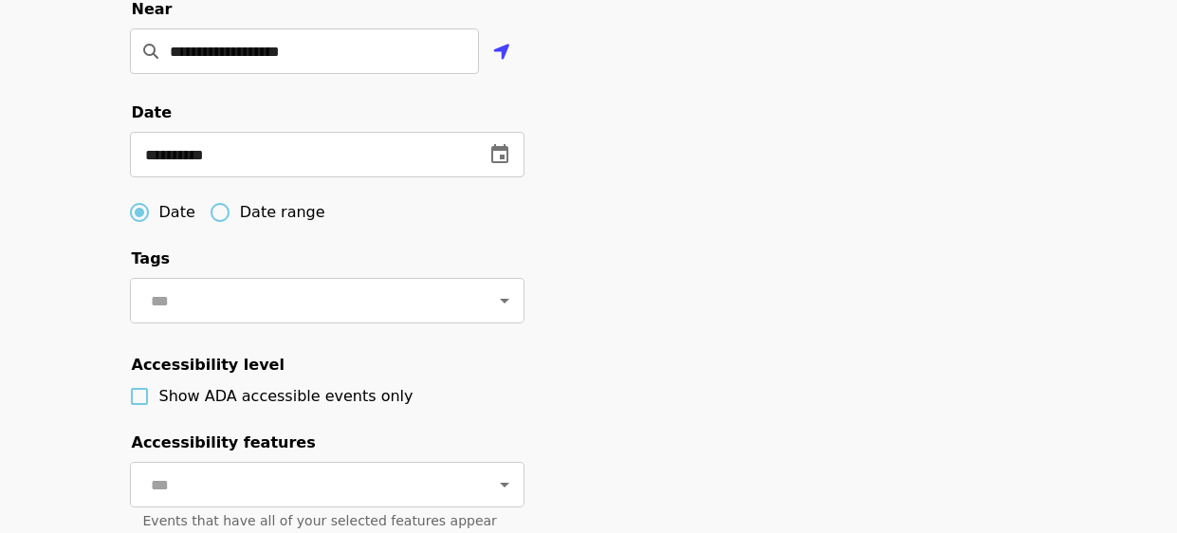
scroll to position [644, 0]
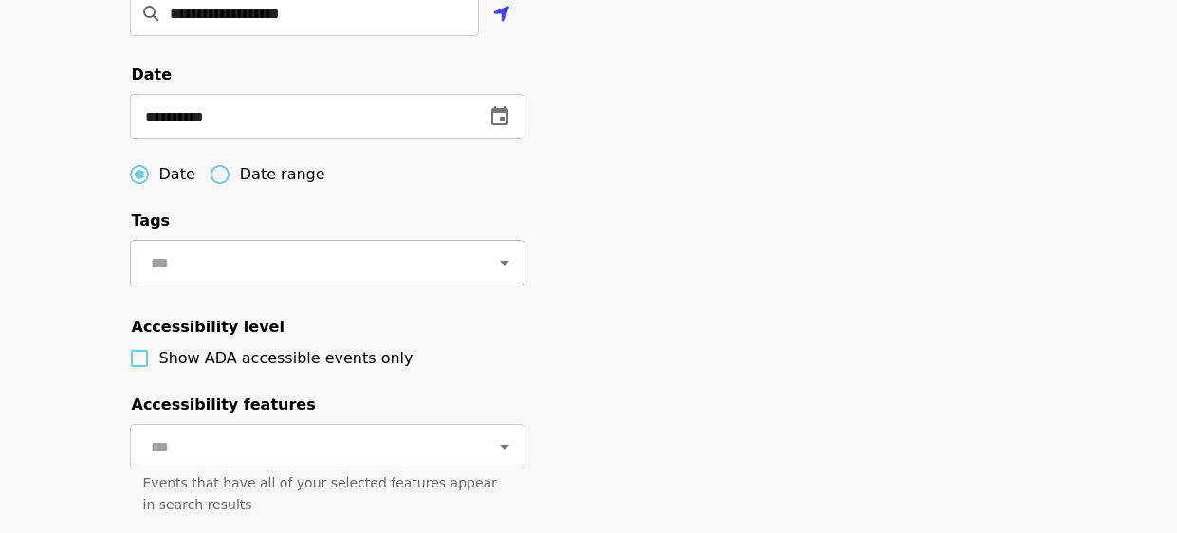
click at [503, 269] on icon "Open" at bounding box center [504, 262] width 23 height 23
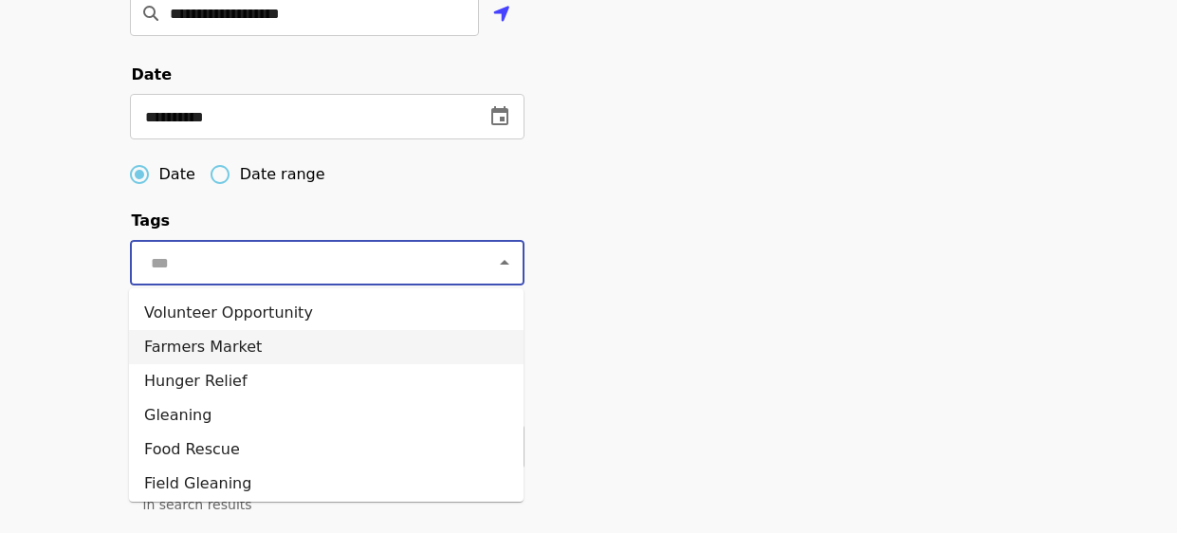
click at [227, 345] on li "Farmers Market" at bounding box center [326, 347] width 394 height 34
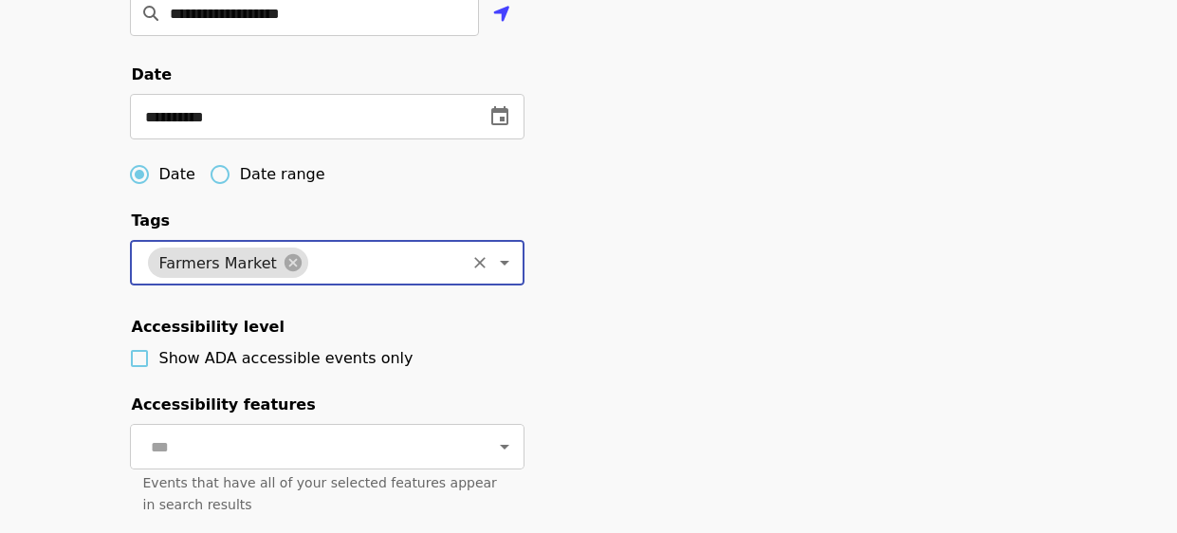
click at [502, 264] on icon "Open" at bounding box center [504, 262] width 23 height 23
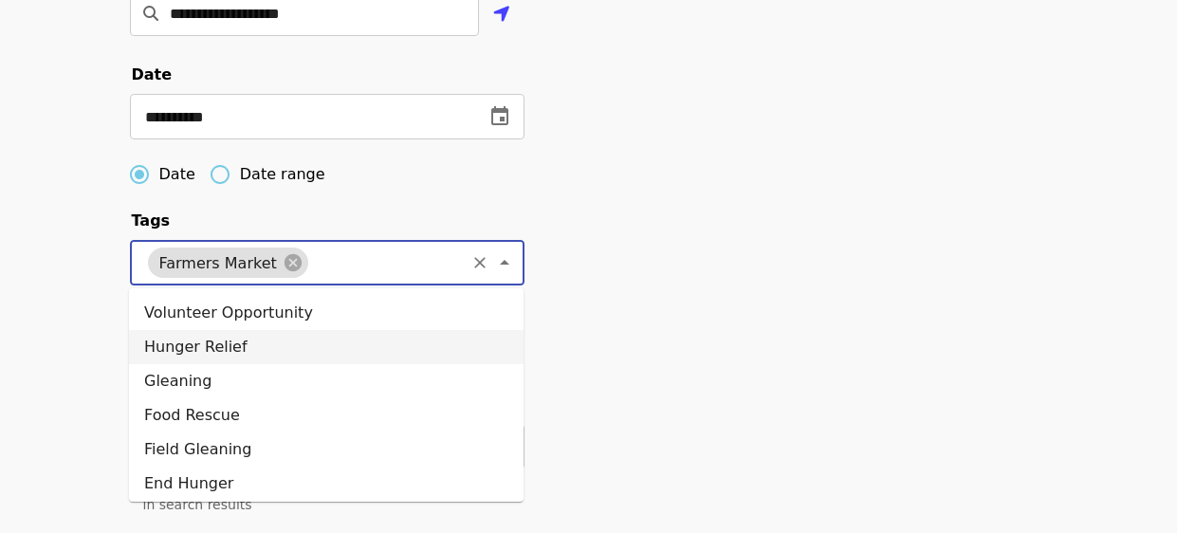
click at [607, 308] on div "**********" at bounding box center [589, 93] width 948 height 1057
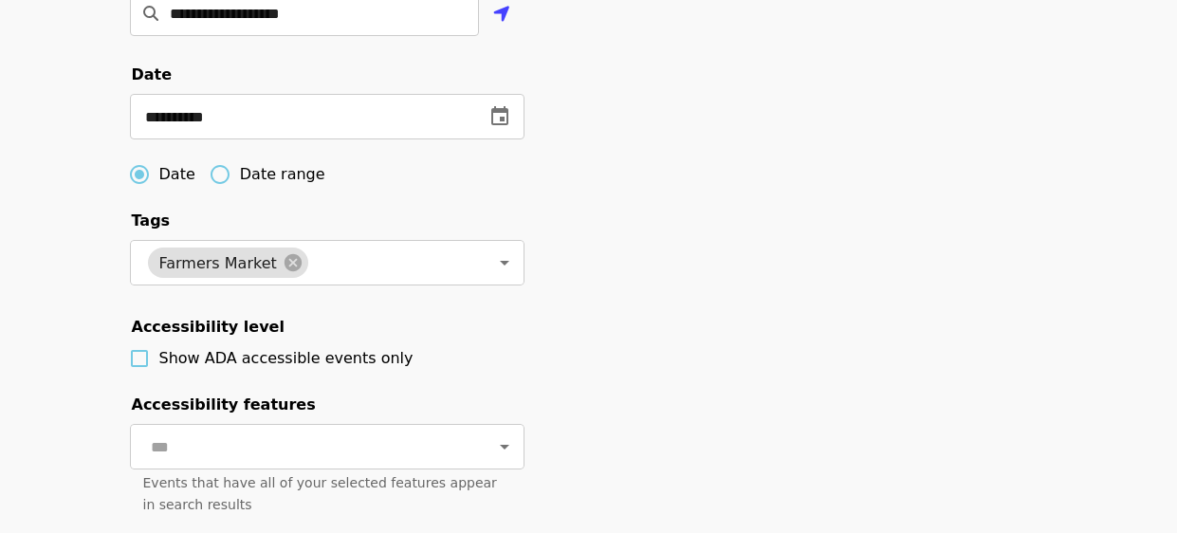
click at [655, 361] on div "**********" at bounding box center [589, 93] width 948 height 1057
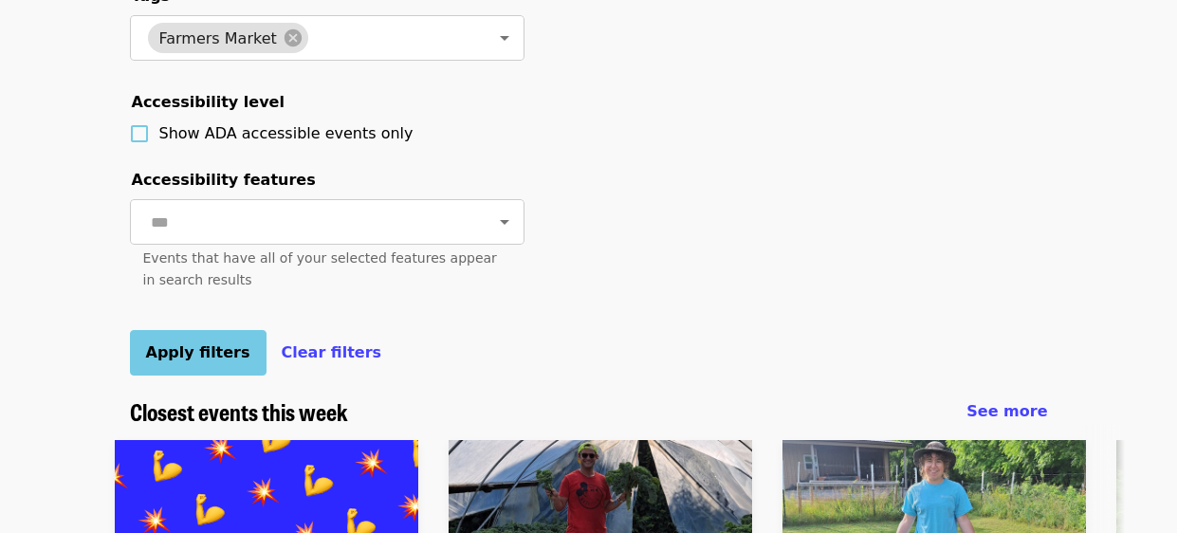
scroll to position [871, 0]
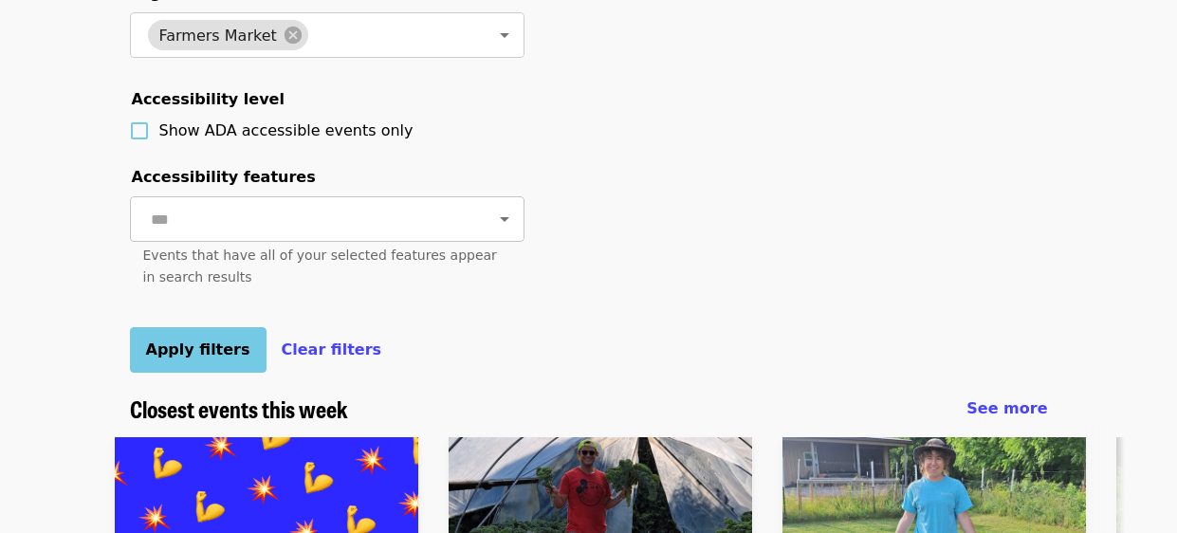
click at [505, 217] on icon "Open" at bounding box center [504, 219] width 9 height 5
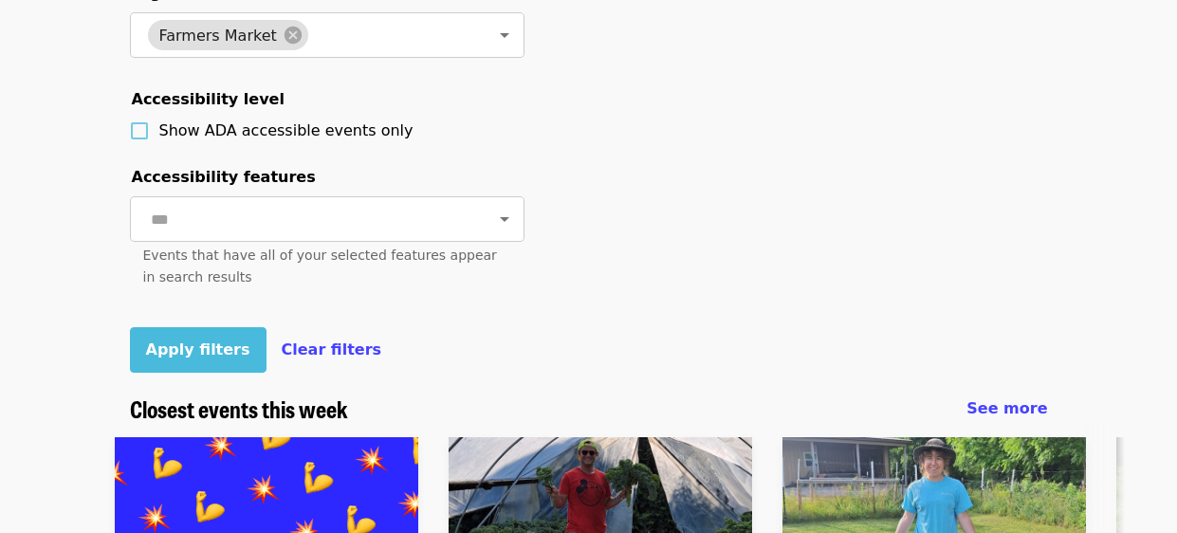
click at [185, 347] on span "Apply filters" at bounding box center [198, 349] width 104 height 18
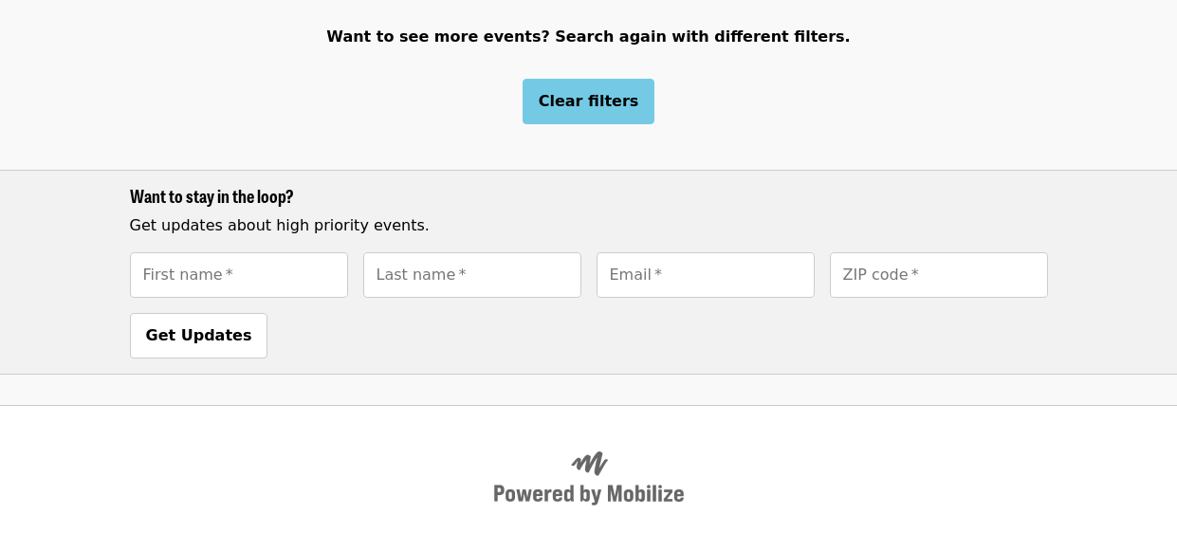
scroll to position [221, 0]
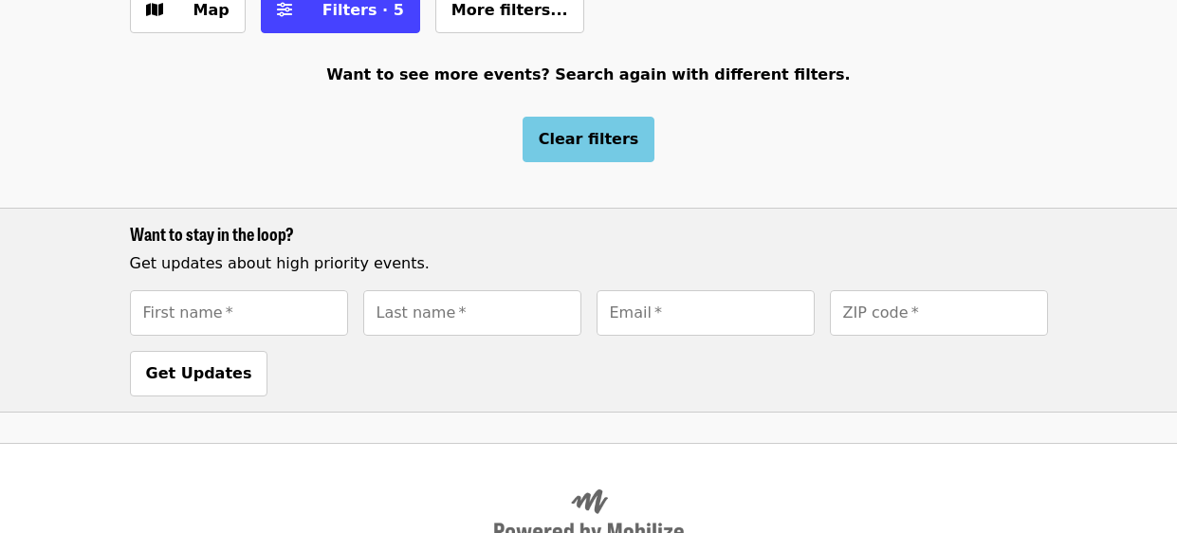
click at [322, 122] on div "Clear filters" at bounding box center [588, 140] width 1177 height 46
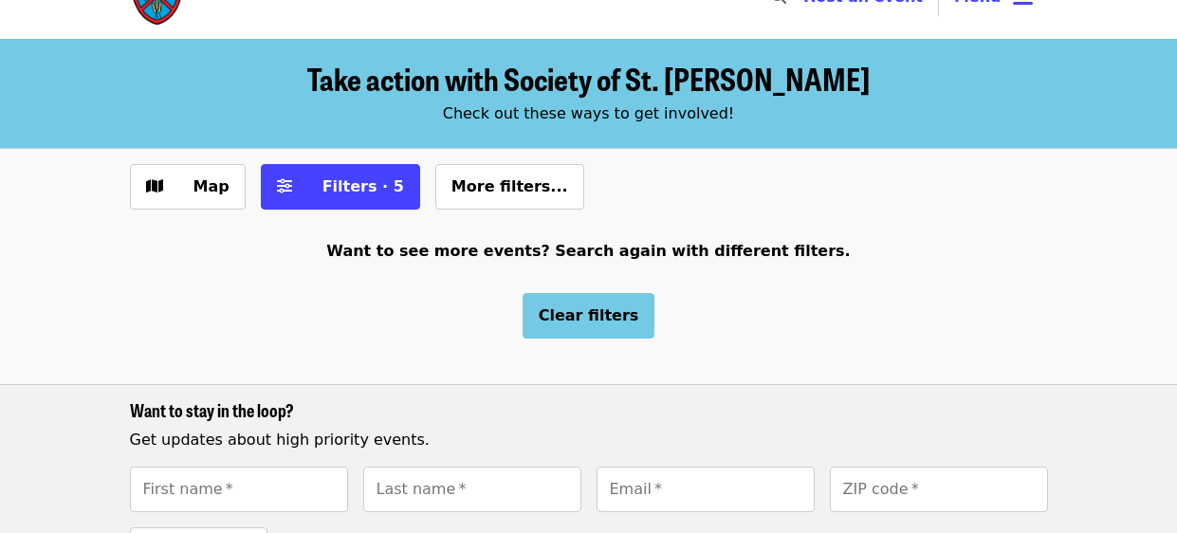
scroll to position [0, 0]
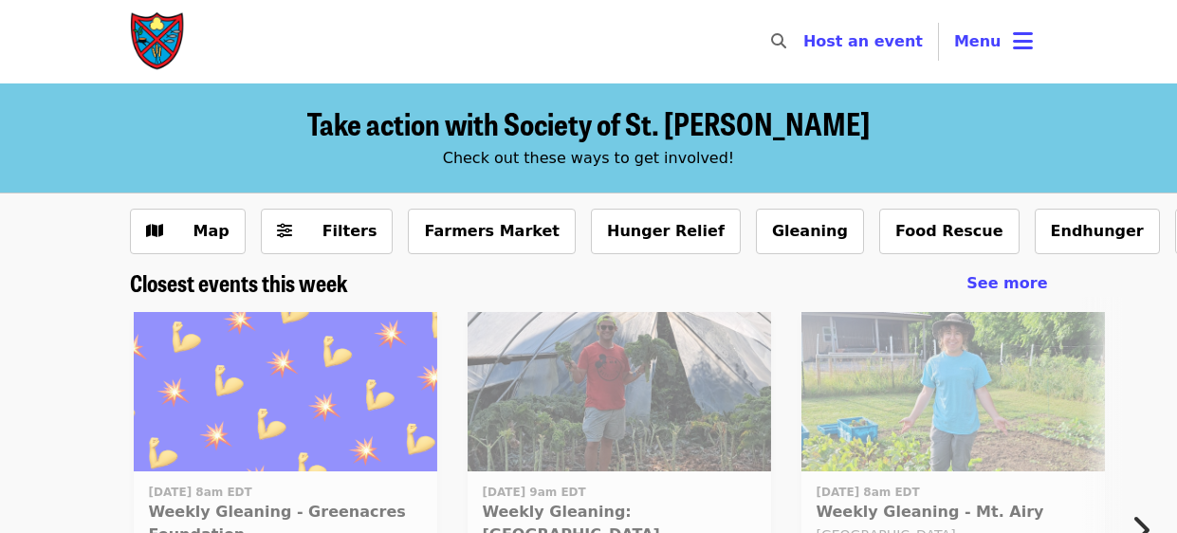
scroll to position [235, 0]
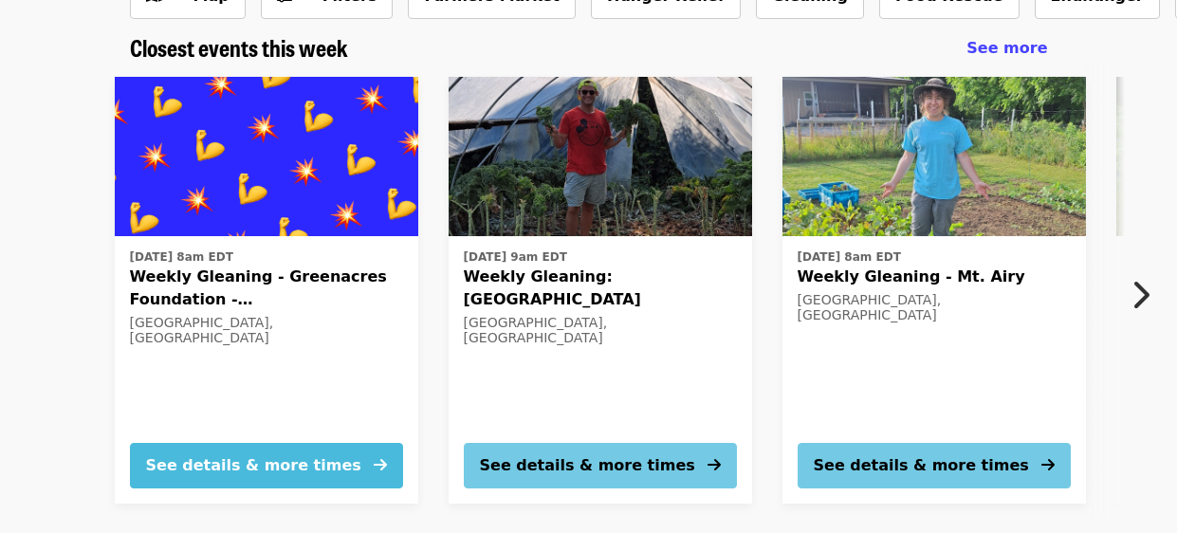
click at [360, 467] on button "See details & more times" at bounding box center [266, 466] width 273 height 46
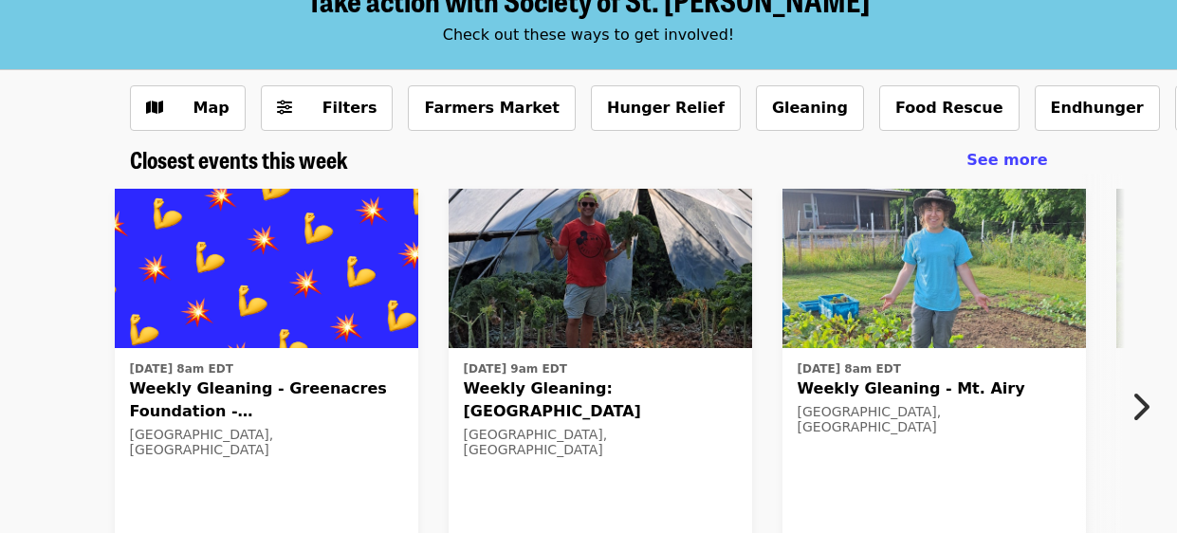
scroll to position [122, 0]
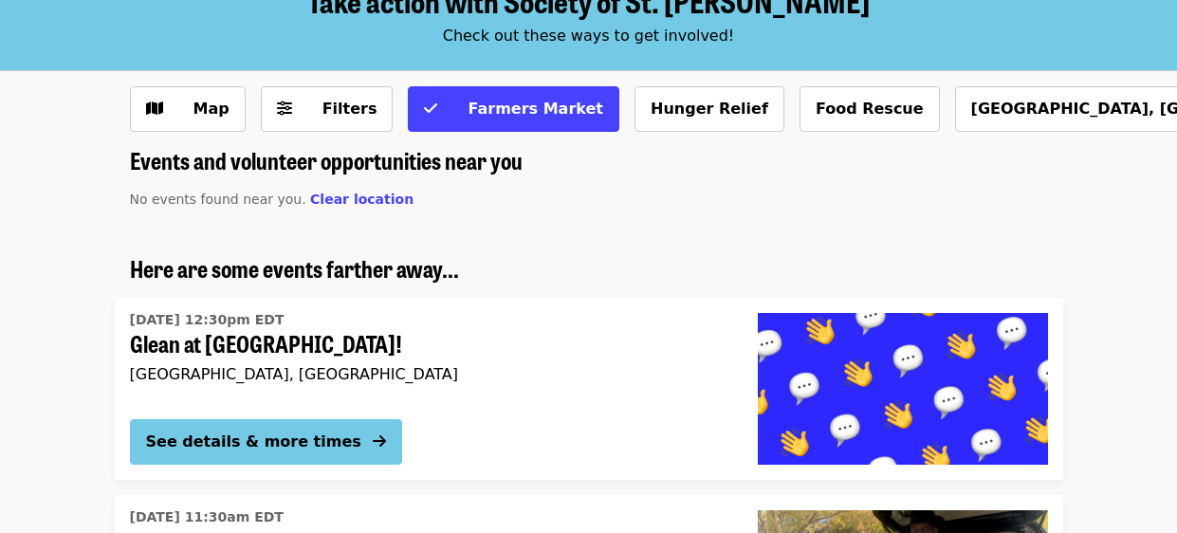
scroll to position [37, 0]
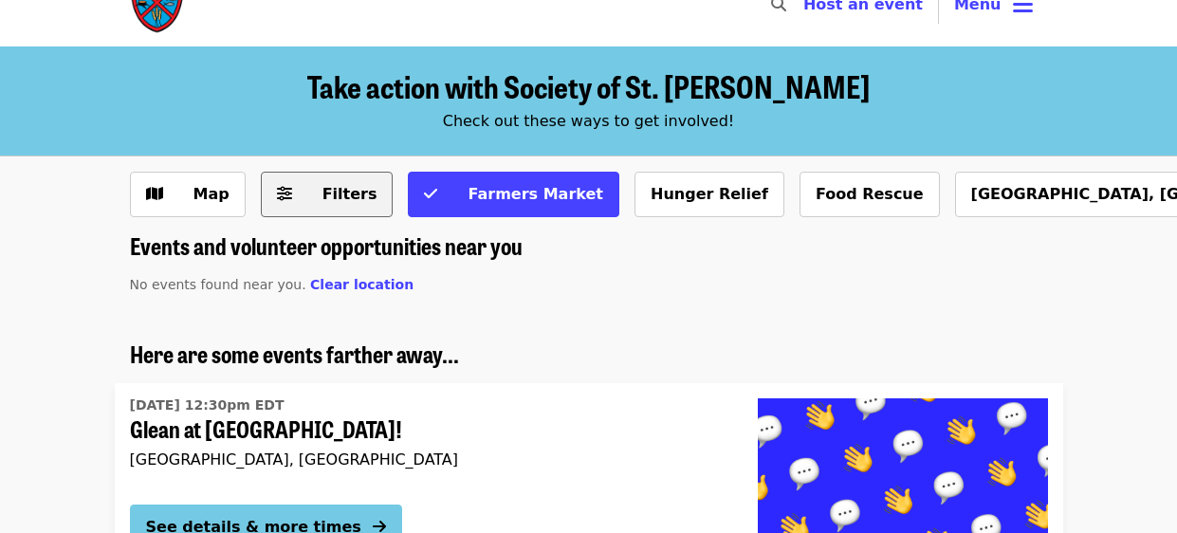
click at [330, 198] on span "Filters" at bounding box center [349, 194] width 55 height 18
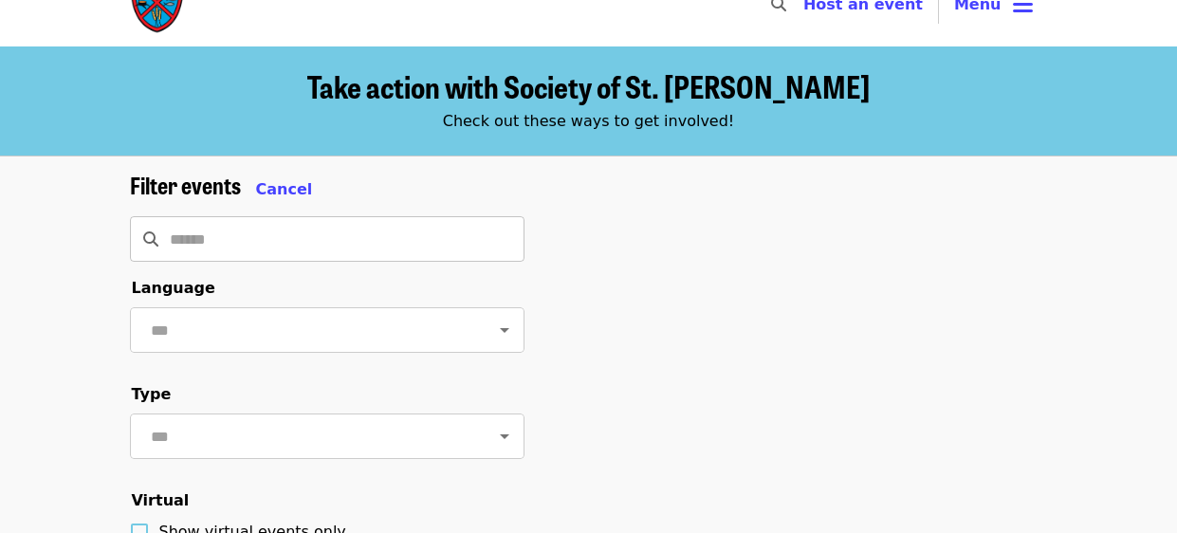
click at [229, 245] on input "Search" at bounding box center [347, 239] width 355 height 46
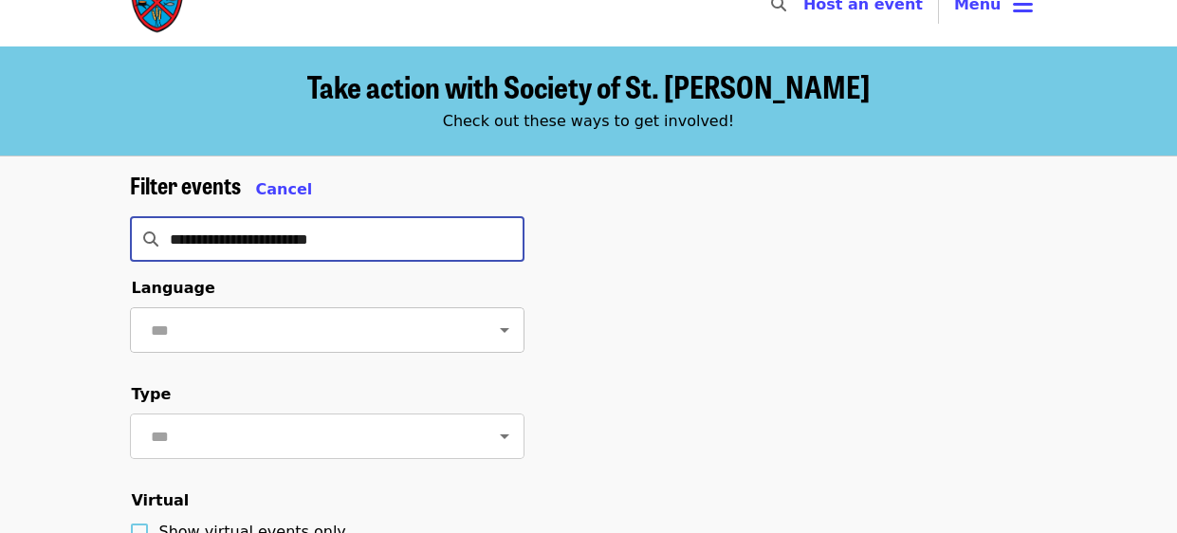
click at [504, 333] on icon "Open" at bounding box center [504, 330] width 23 height 23
type input "**********"
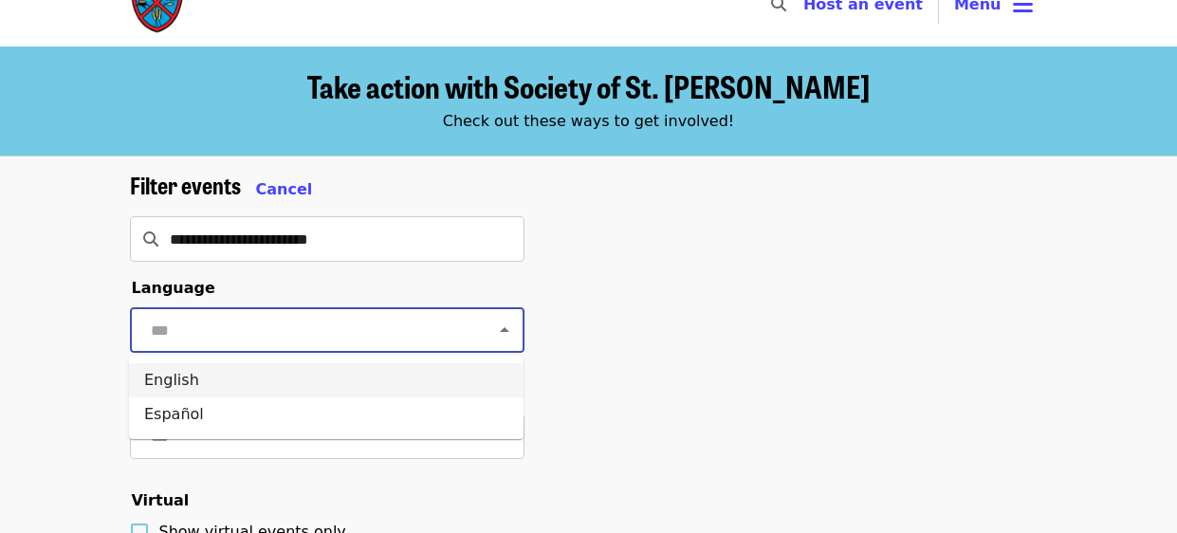
click at [156, 384] on li "English" at bounding box center [326, 380] width 394 height 34
type input "*******"
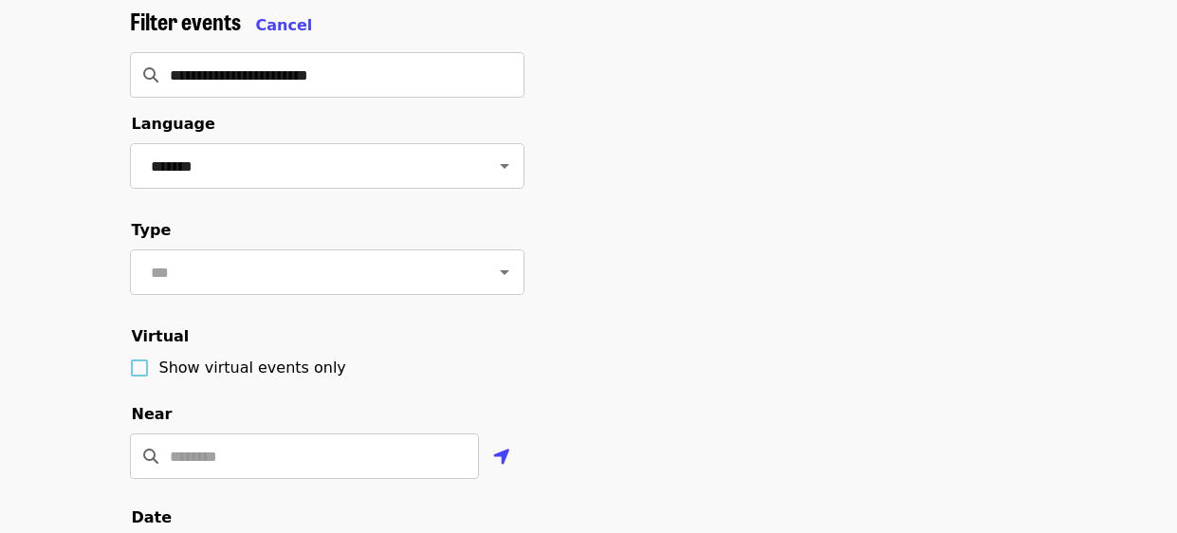
scroll to position [227, 0]
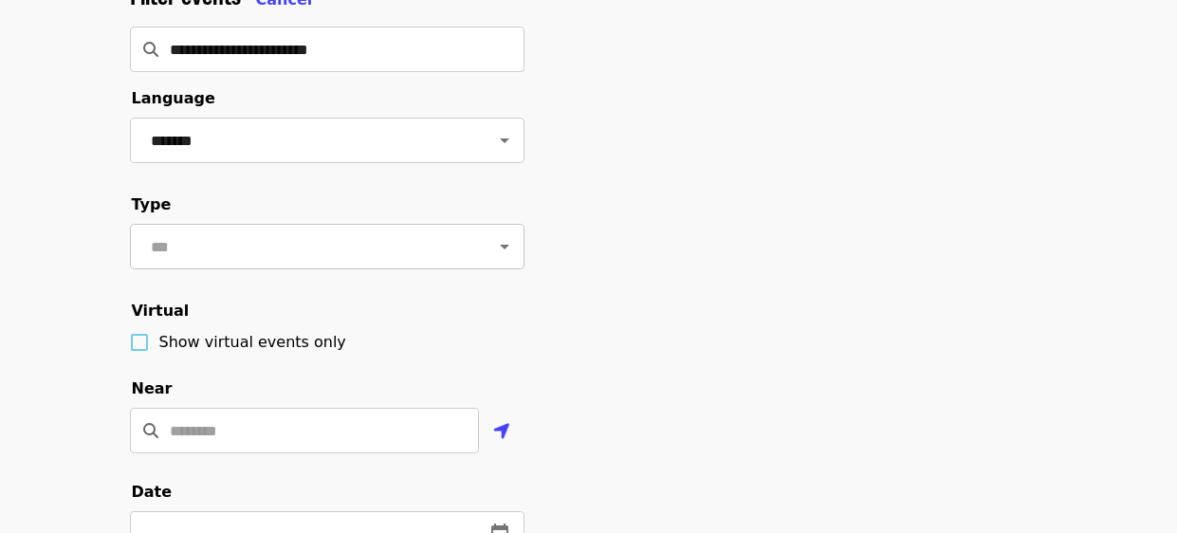
click at [509, 241] on icon "Open" at bounding box center [504, 246] width 23 height 23
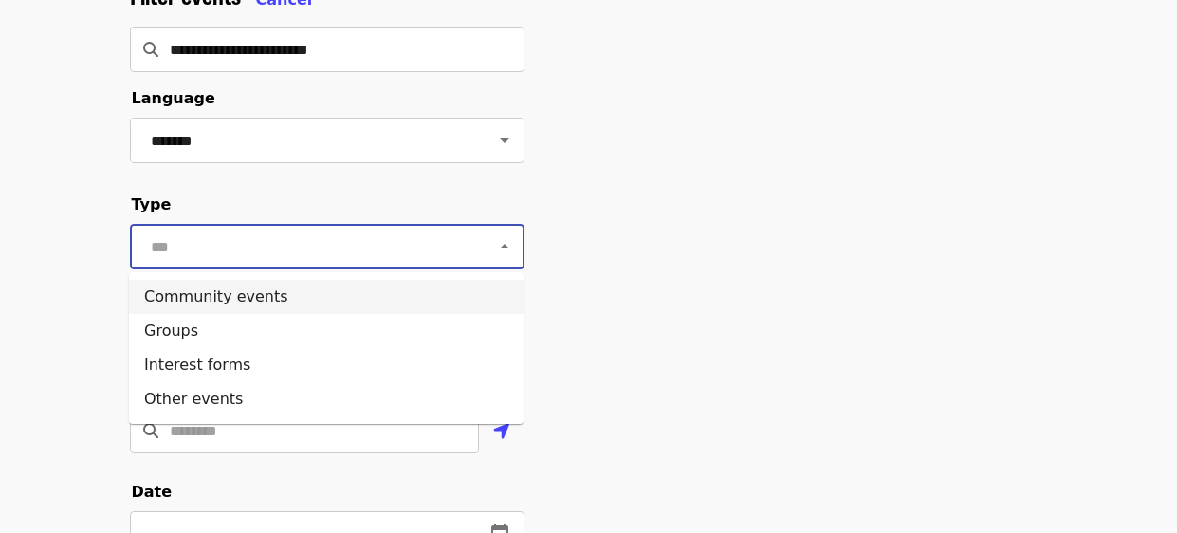
click at [213, 294] on li "Community events" at bounding box center [326, 297] width 394 height 34
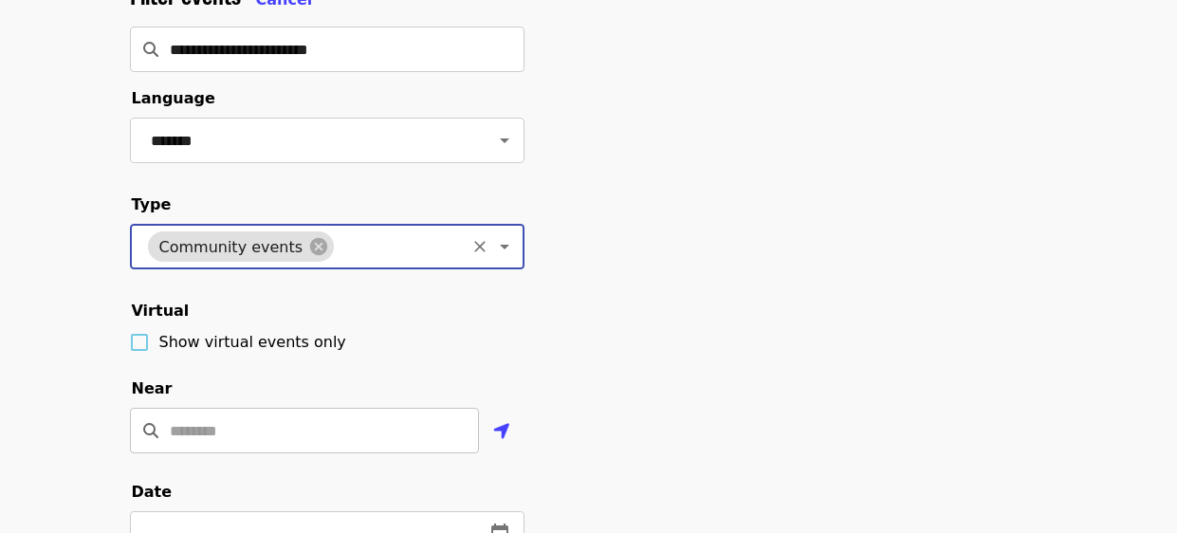
click at [445, 437] on input "Location" at bounding box center [324, 431] width 309 height 46
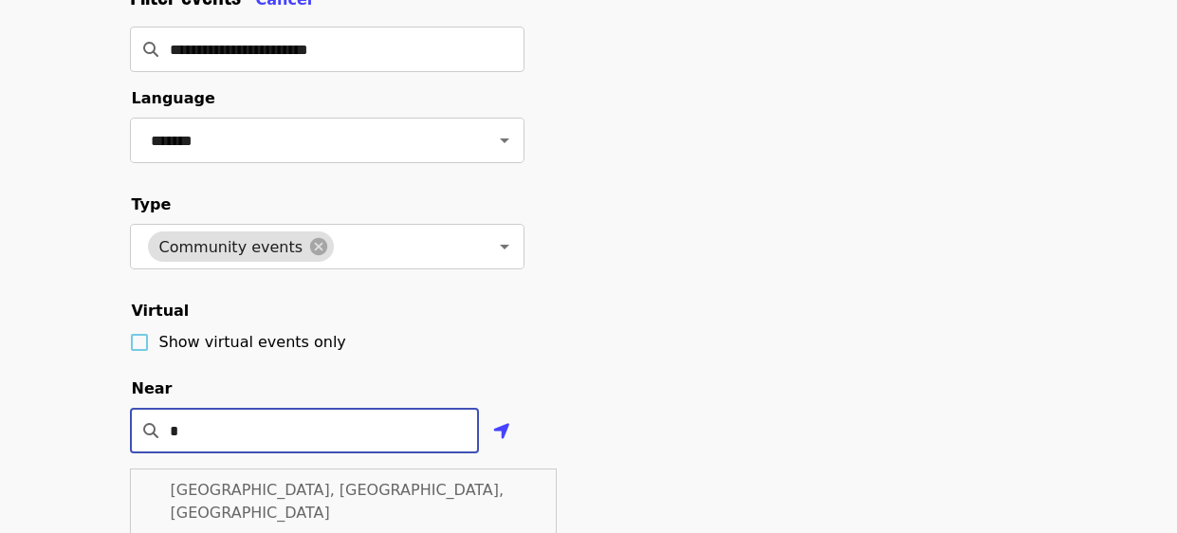
click at [312, 484] on div "[GEOGRAPHIC_DATA], [GEOGRAPHIC_DATA], [GEOGRAPHIC_DATA]" at bounding box center [343, 501] width 427 height 66
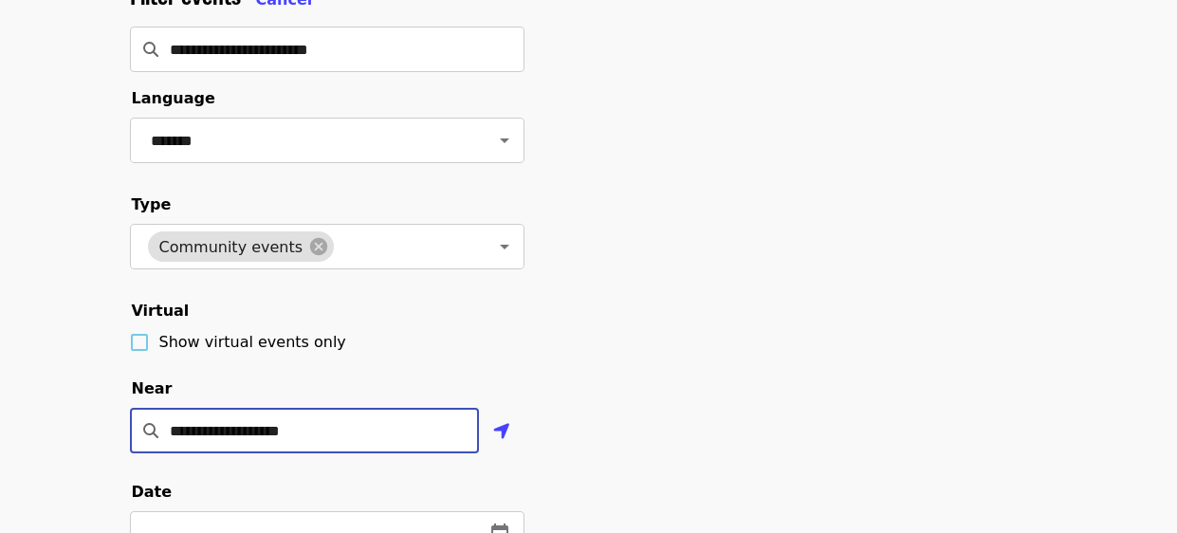
type input "**********"
click at [67, 422] on div "**********" at bounding box center [588, 503] width 1177 height 1072
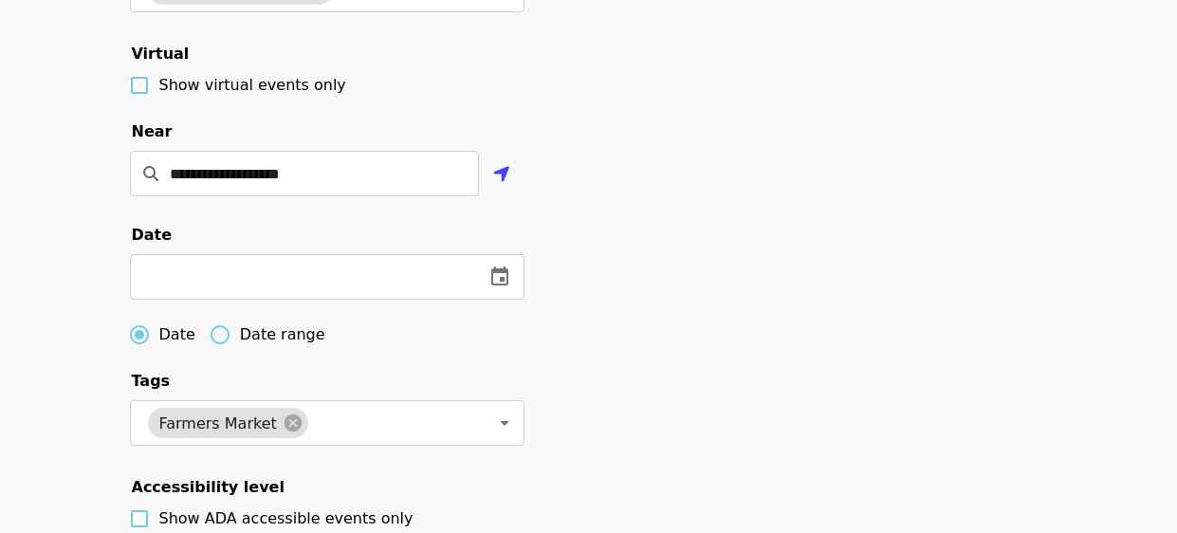
scroll to position [492, 0]
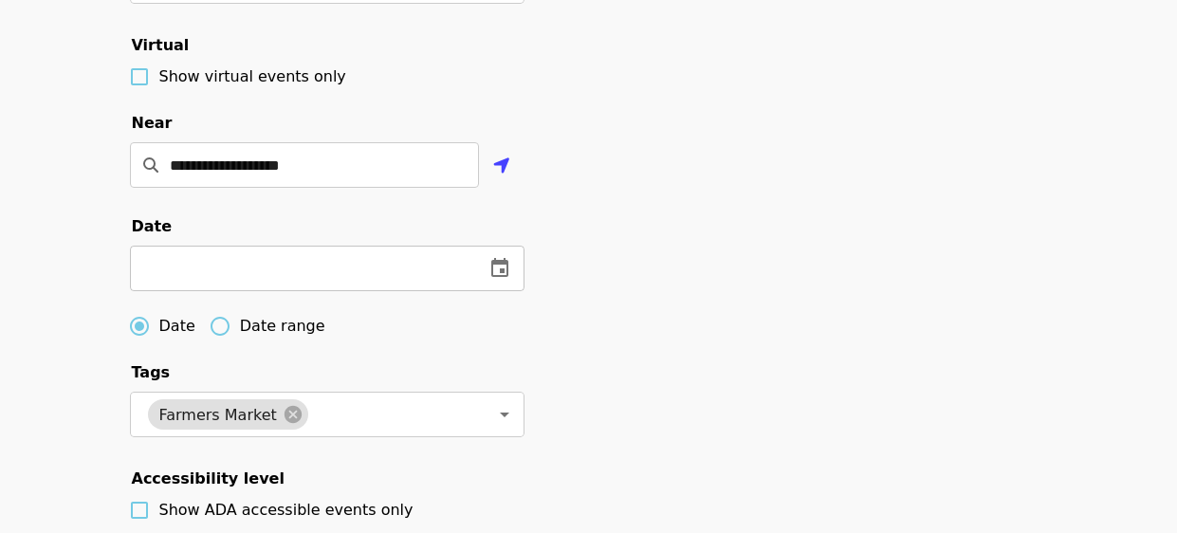
click at [226, 260] on input "text" at bounding box center [299, 269] width 339 height 46
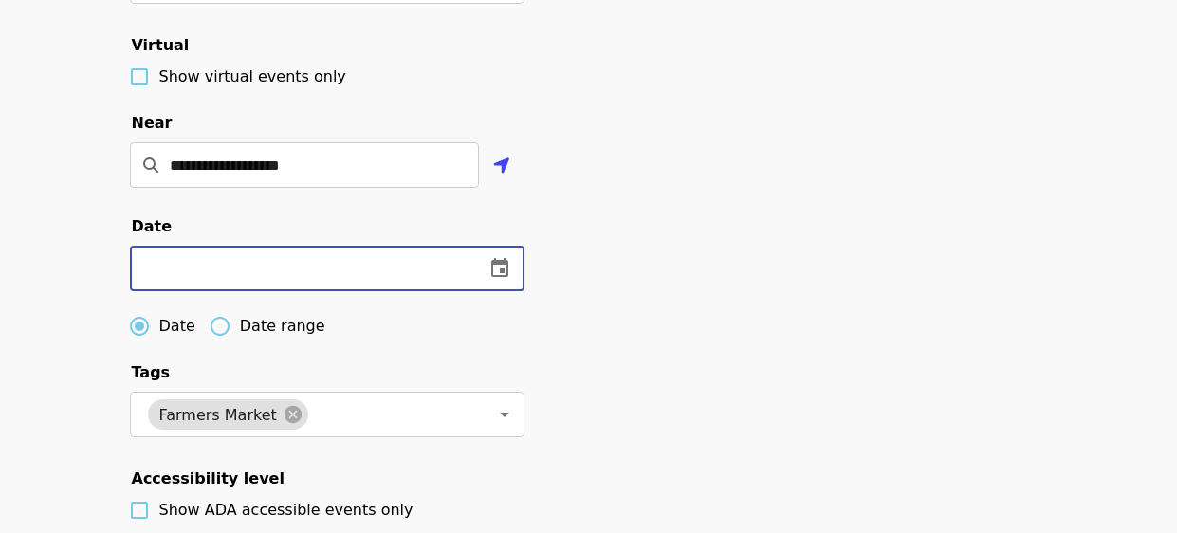
click at [501, 261] on icon "change date" at bounding box center [499, 267] width 17 height 19
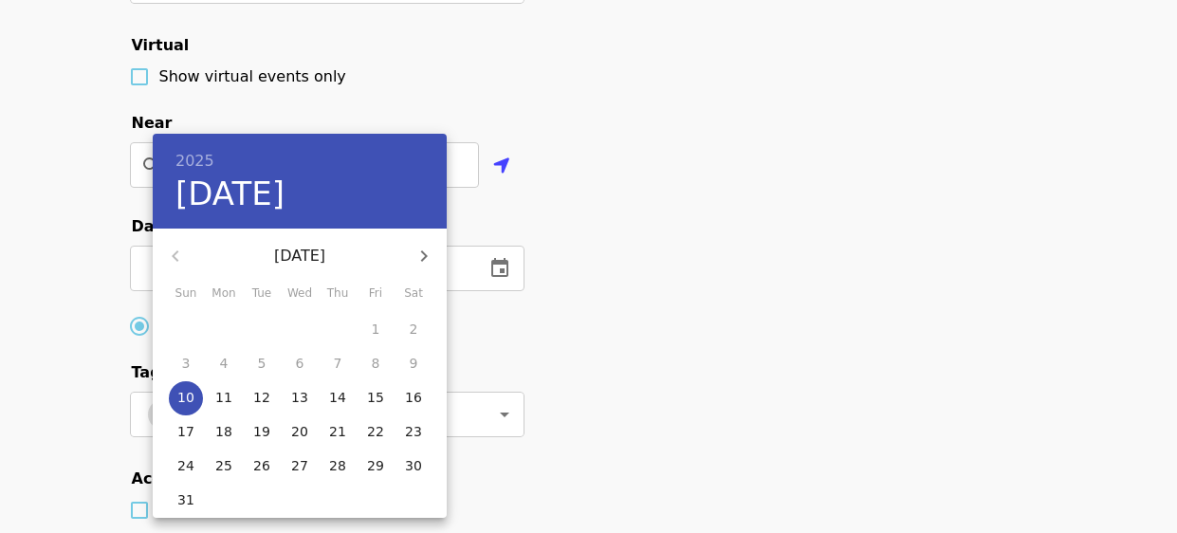
click at [174, 399] on span "10" at bounding box center [186, 397] width 34 height 19
type input "**********"
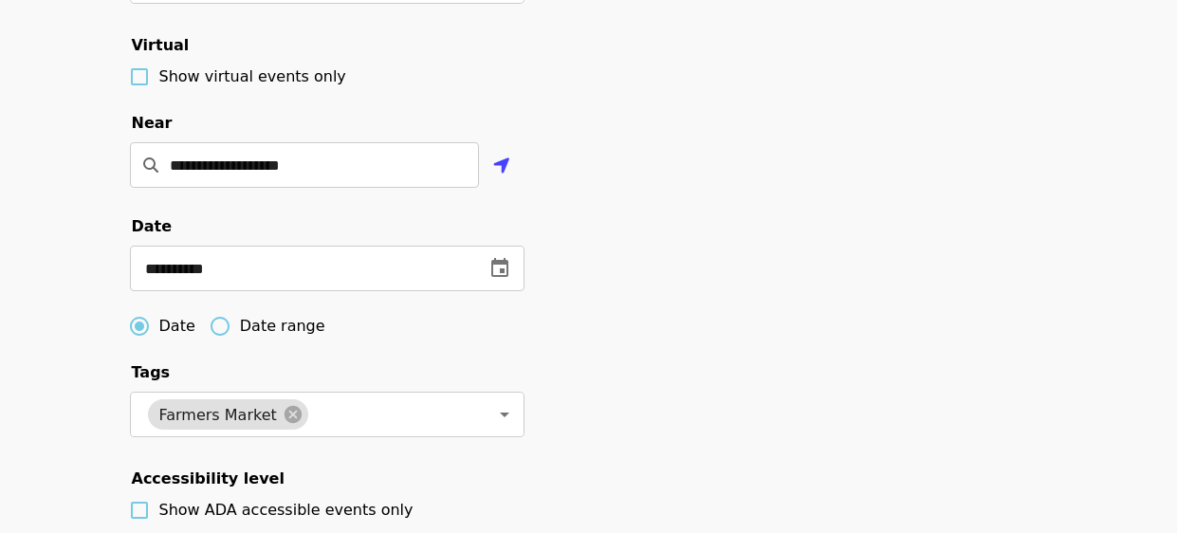
click at [638, 428] on div "**********" at bounding box center [589, 244] width 948 height 1057
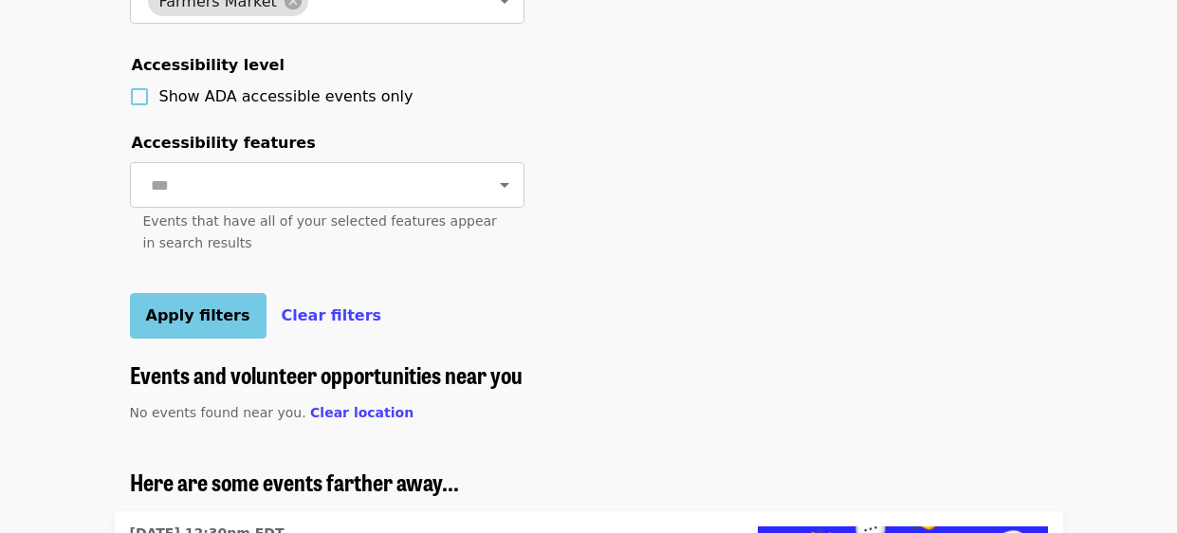
scroll to position [909, 0]
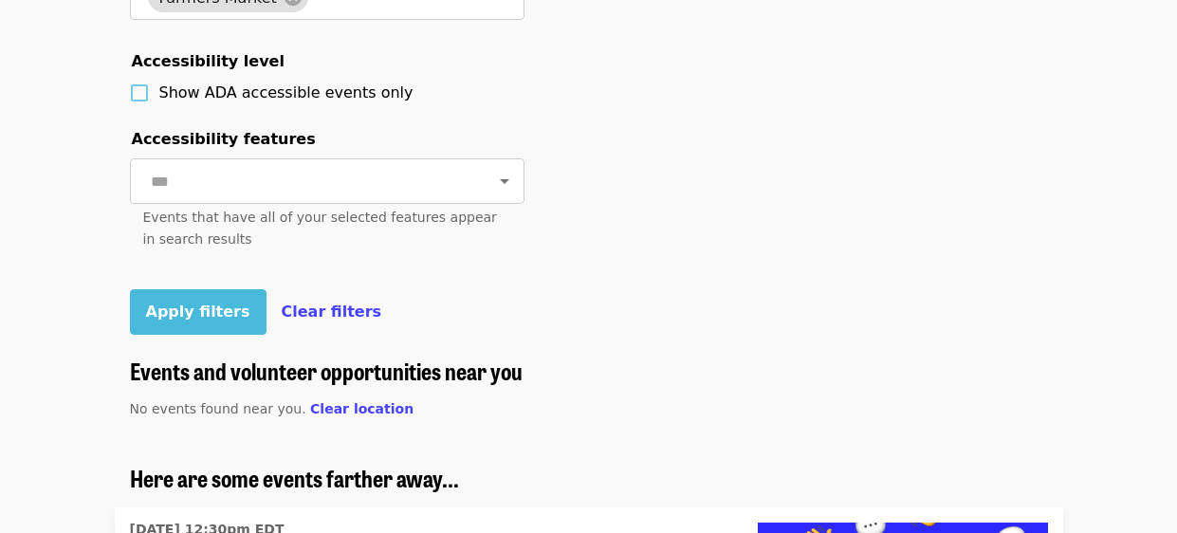
click at [170, 316] on span "Apply filters" at bounding box center [198, 311] width 104 height 18
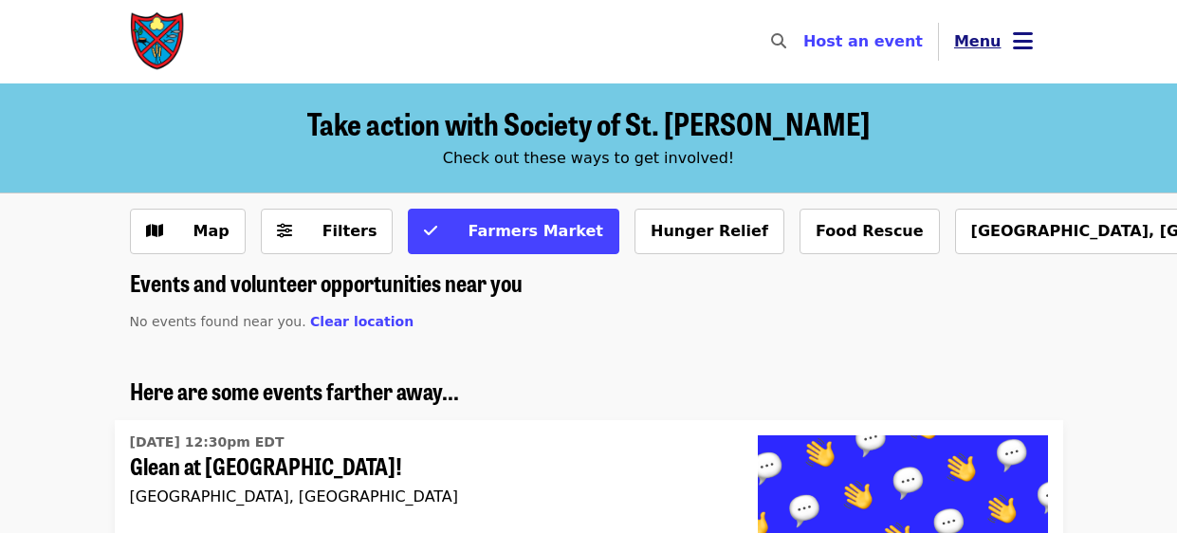
click at [1021, 43] on icon "bars icon" at bounding box center [1023, 40] width 20 height 27
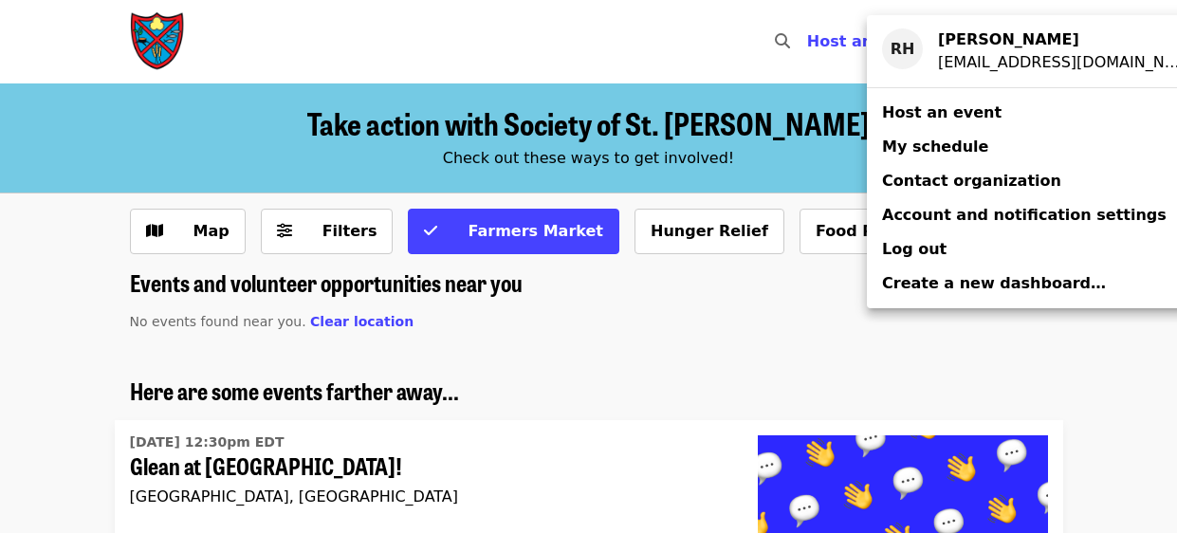
click at [938, 141] on span "My schedule" at bounding box center [935, 146] width 106 height 18
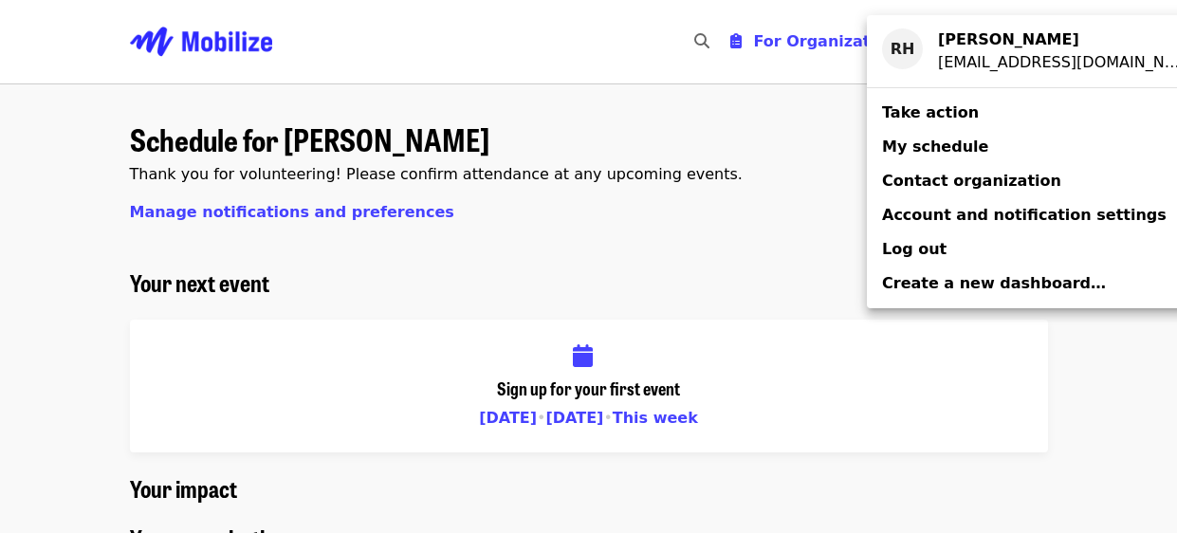
click at [504, 418] on div "Account menu" at bounding box center [588, 266] width 1177 height 533
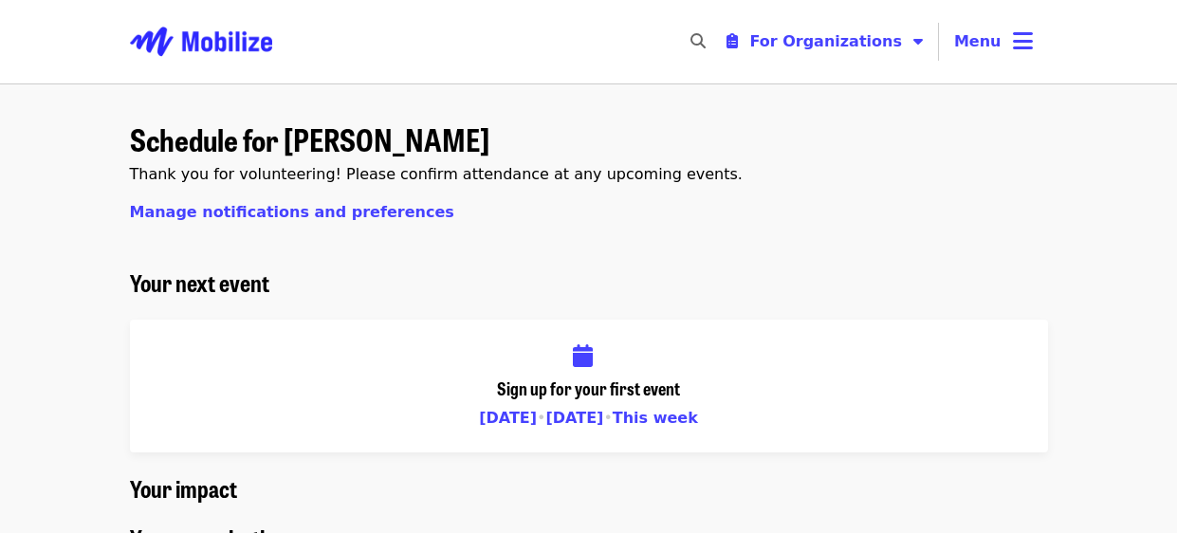
click at [504, 418] on span "[DATE]" at bounding box center [508, 418] width 58 height 18
click at [1019, 44] on icon "bars icon" at bounding box center [1023, 40] width 20 height 27
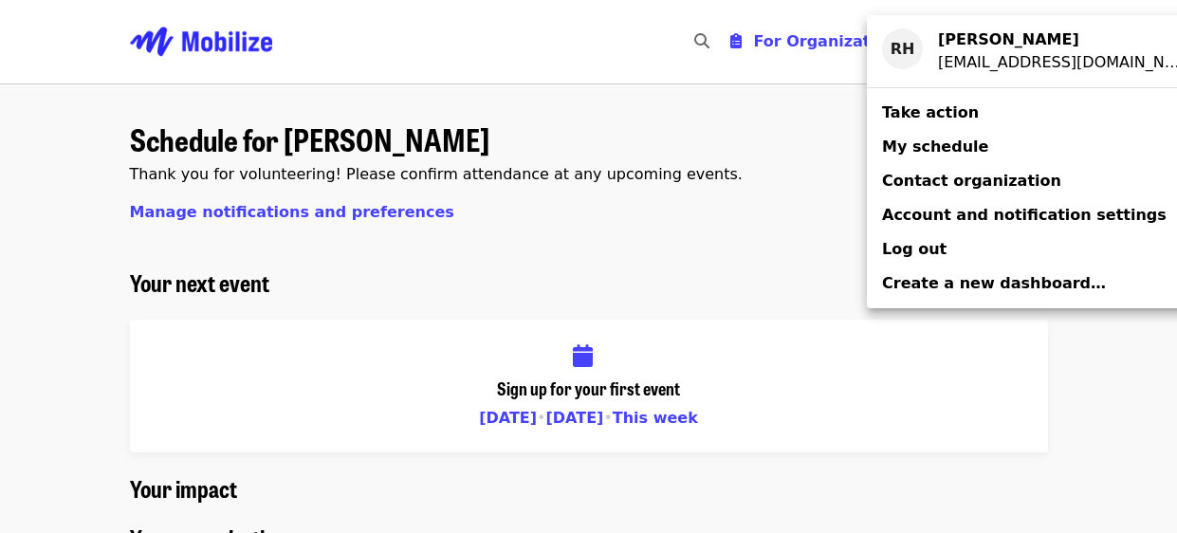
click at [851, 165] on div "Account menu" at bounding box center [588, 266] width 1177 height 533
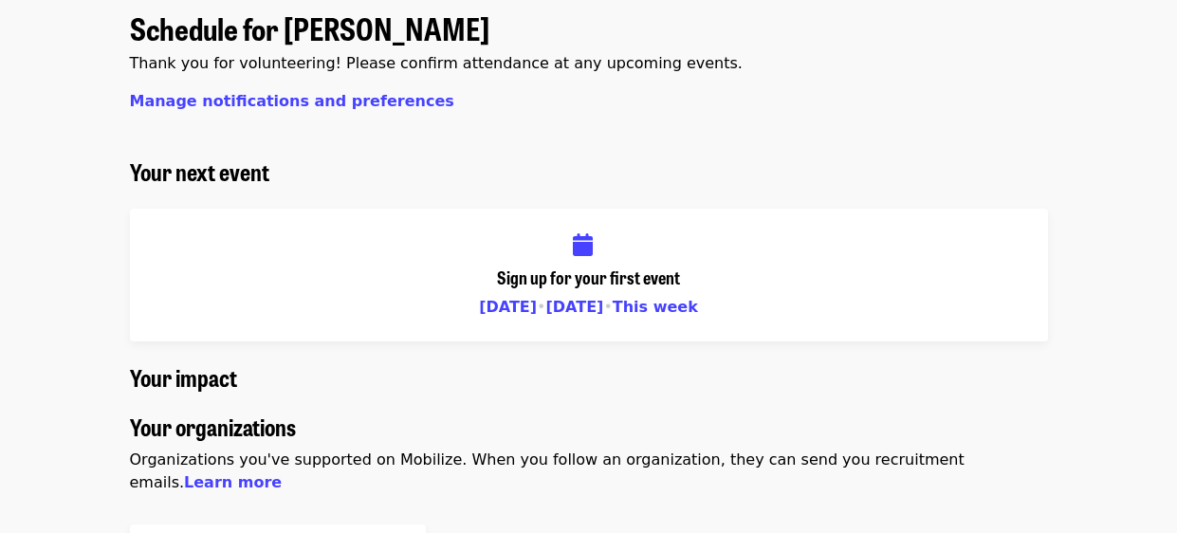
scroll to position [113, 0]
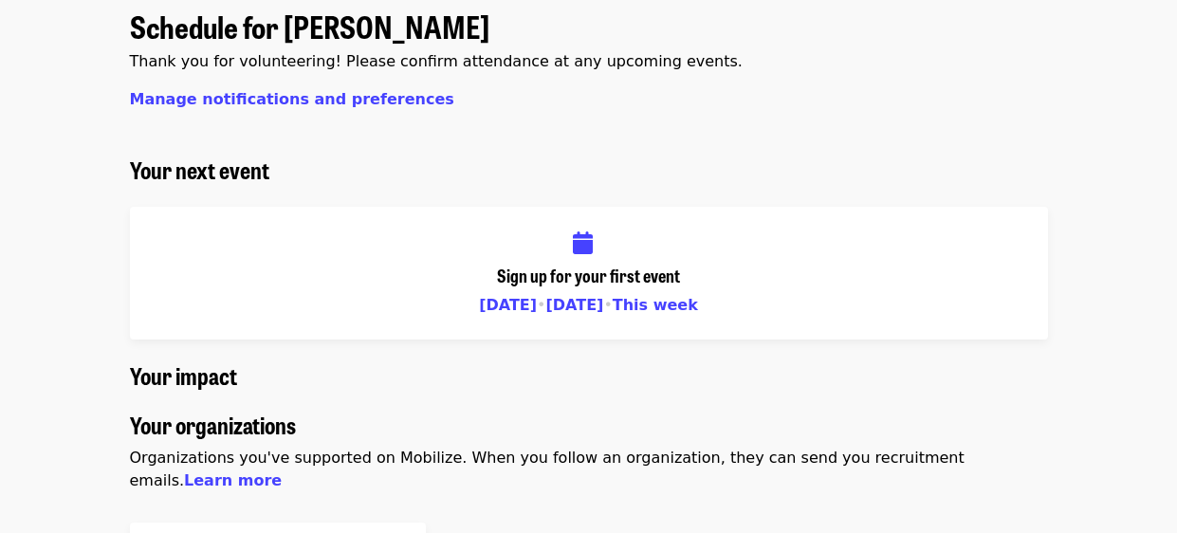
click at [500, 307] on span "[DATE]" at bounding box center [508, 305] width 58 height 18
